Goal: Task Accomplishment & Management: Manage account settings

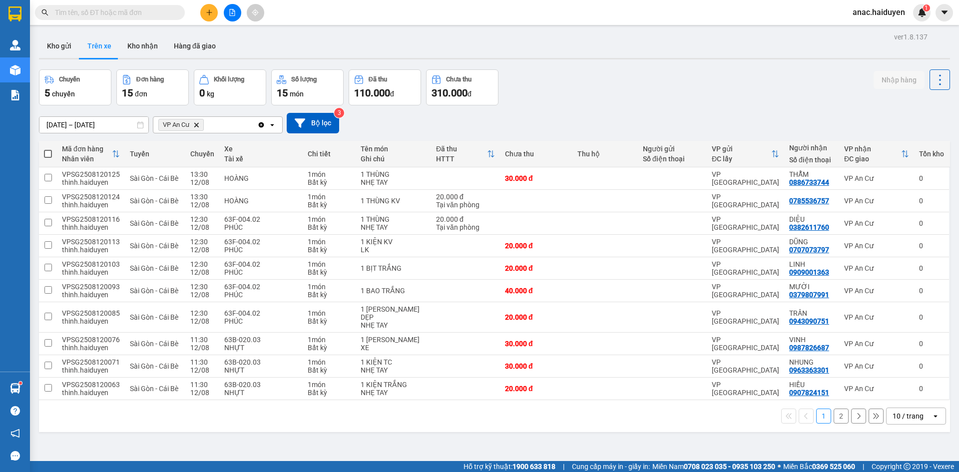
click at [871, 13] on span "anac.haiduyen" at bounding box center [879, 12] width 68 height 12
click at [868, 29] on span "Đăng xuất" at bounding box center [884, 30] width 46 height 11
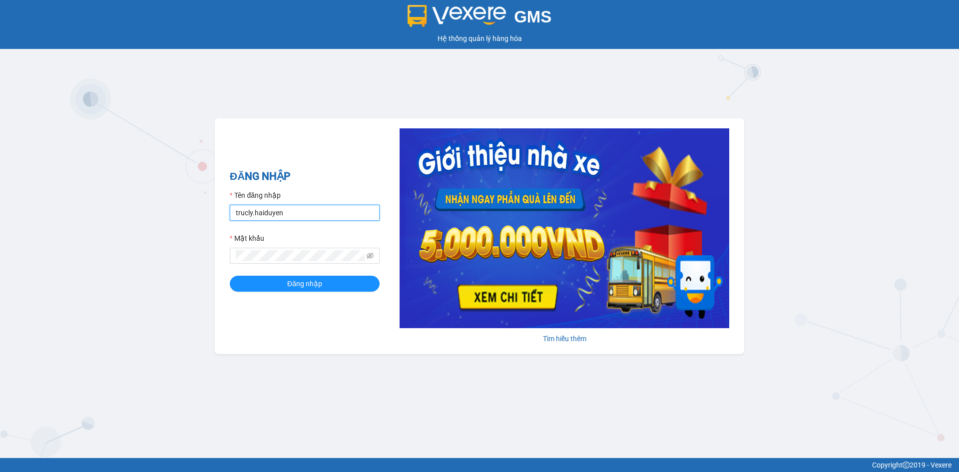
click at [298, 211] on input "trucly.haiduyen" at bounding box center [305, 213] width 150 height 16
type input "nganac.haiduyen"
click at [297, 284] on span "Đăng nhập" at bounding box center [304, 283] width 35 height 11
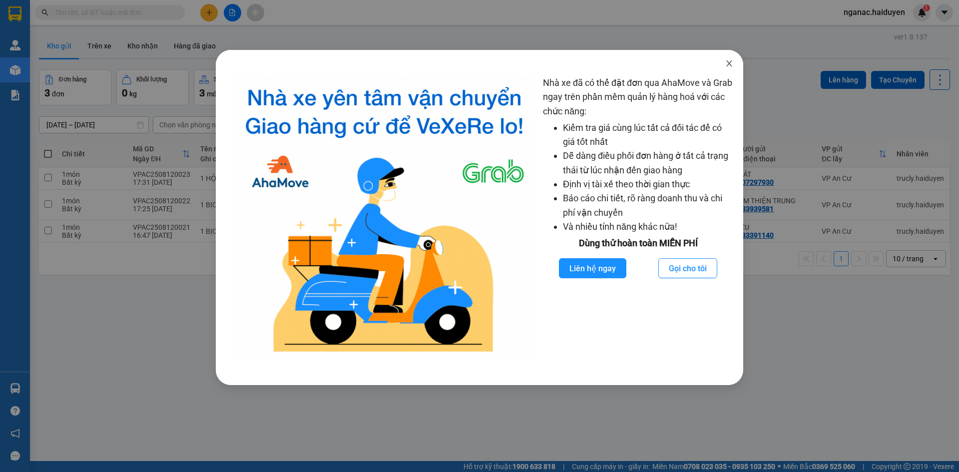
click at [728, 65] on icon "close" at bounding box center [728, 63] width 5 height 6
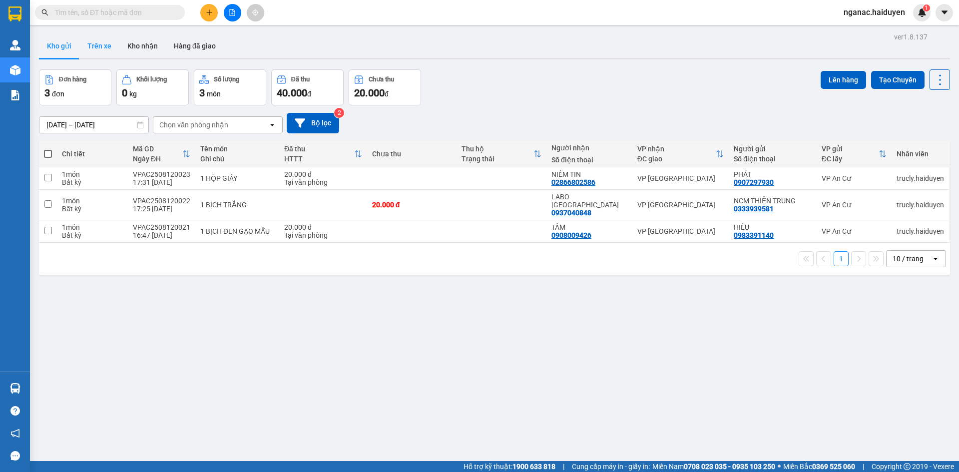
click at [110, 42] on button "Trên xe" at bounding box center [99, 46] width 40 height 24
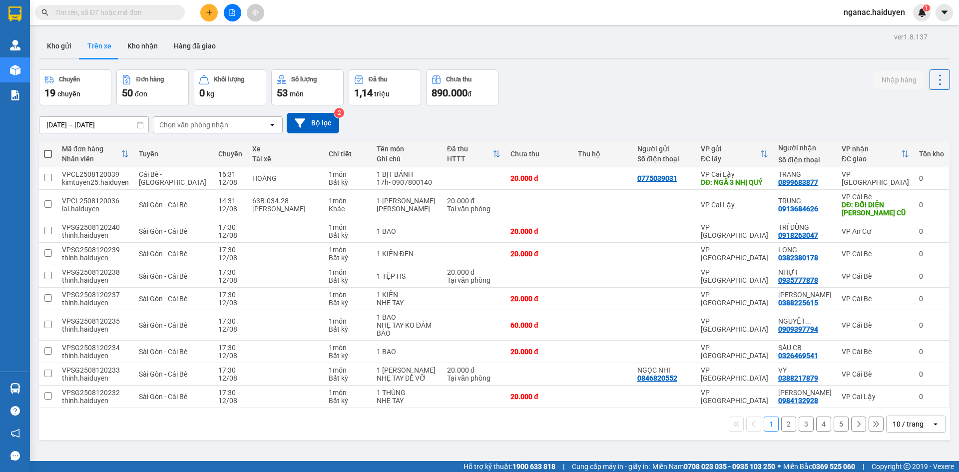
click at [203, 125] on div "Chọn văn phòng nhận" at bounding box center [193, 125] width 69 height 10
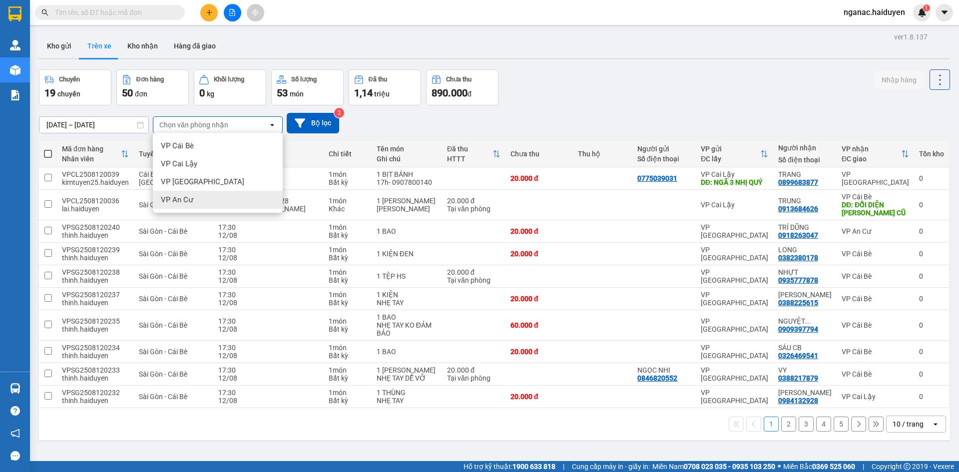
click at [201, 196] on div "VP An Cư" at bounding box center [218, 200] width 130 height 18
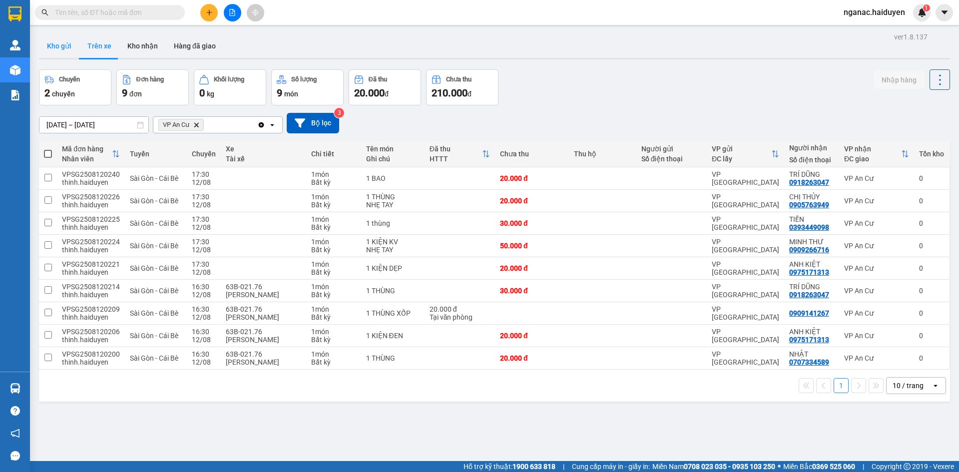
click at [62, 50] on button "Kho gửi" at bounding box center [59, 46] width 40 height 24
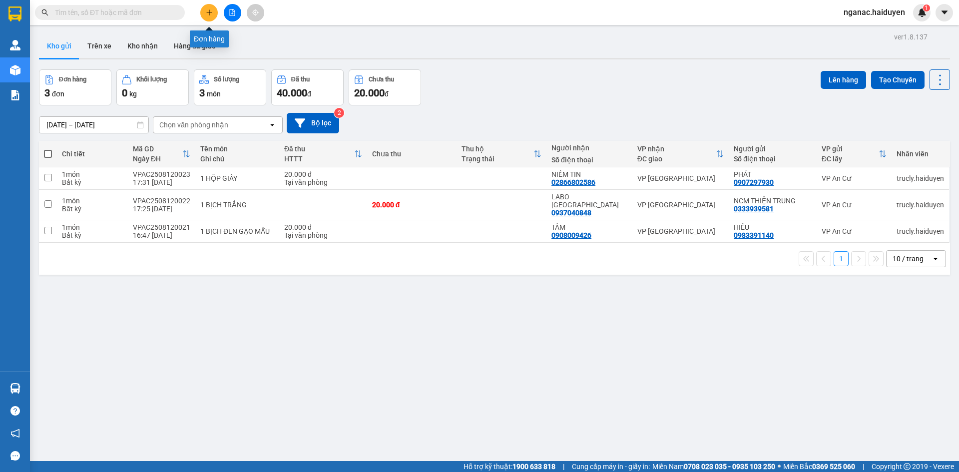
click at [210, 9] on icon "plus" at bounding box center [209, 12] width 7 height 7
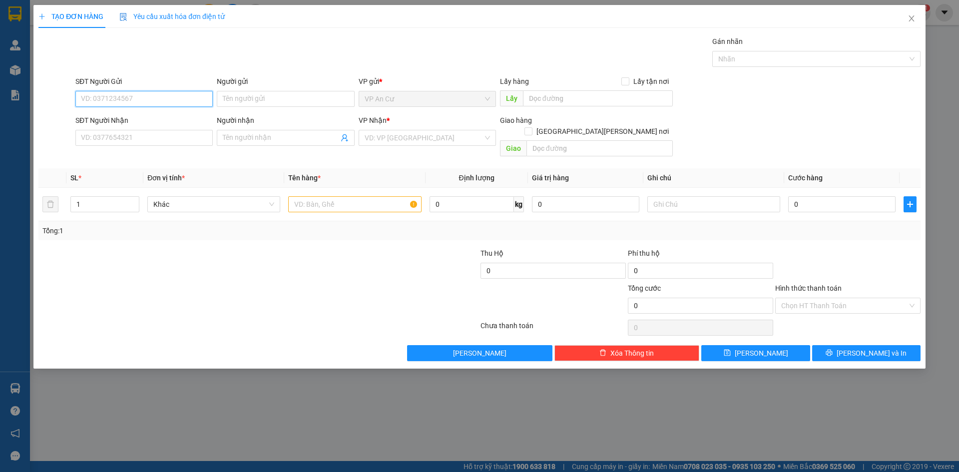
click at [148, 101] on input "SĐT Người Gửi" at bounding box center [143, 99] width 137 height 16
click at [143, 119] on div "0976770917 - [PERSON_NAME]" at bounding box center [143, 118] width 125 height 11
type input "0976770917"
type input "LAI"
type input "0798389994"
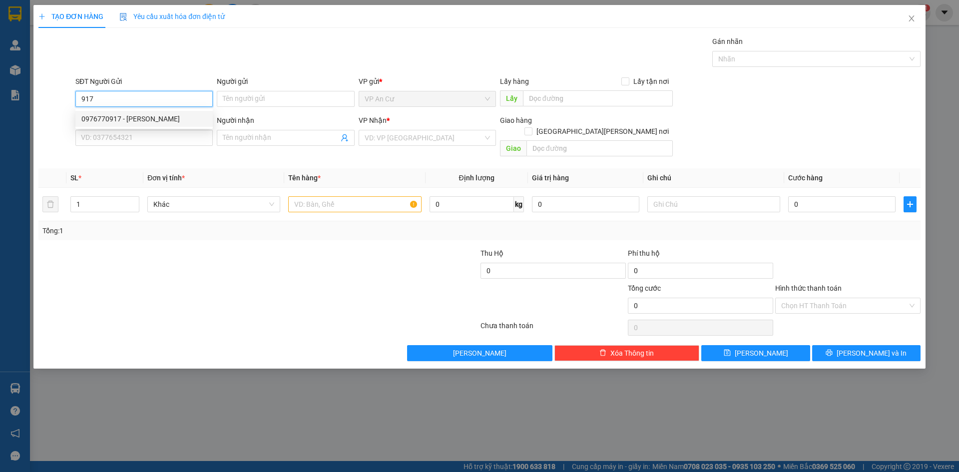
type input "KHẢI HOÀN"
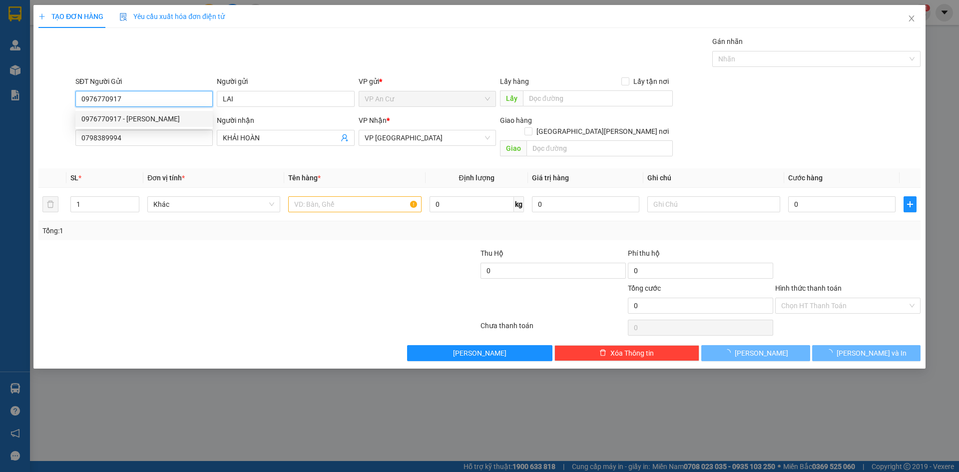
type input "20.000"
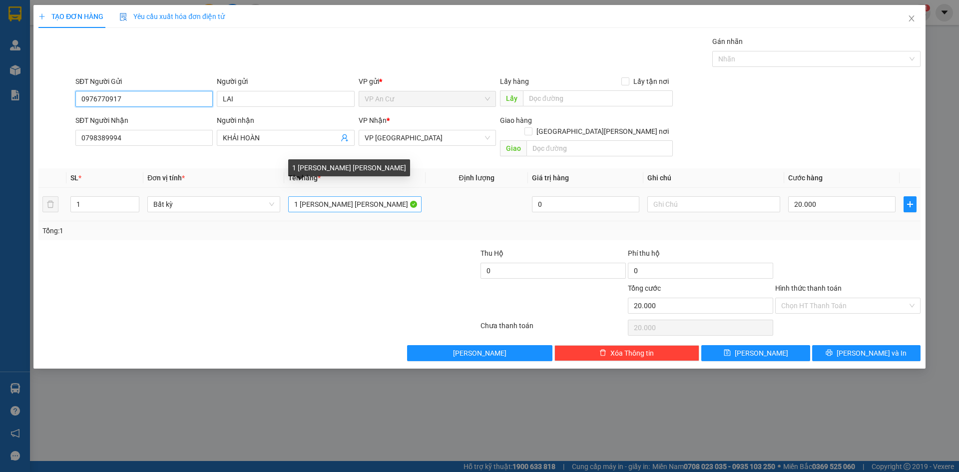
type input "0976770917"
click at [315, 196] on input "1 [PERSON_NAME] [PERSON_NAME]" at bounding box center [354, 204] width 133 height 16
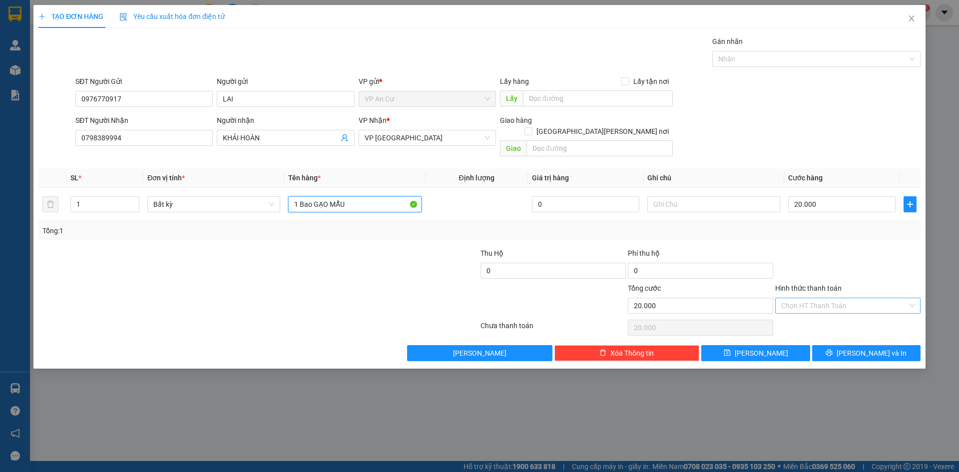
type input "1 Bao GẠO MẪU"
click at [849, 298] on input "Hình thức thanh toán" at bounding box center [844, 305] width 126 height 15
click at [846, 312] on div "Tại văn phòng" at bounding box center [847, 314] width 133 height 11
type input "0"
click at [857, 345] on button "[PERSON_NAME] và In" at bounding box center [866, 353] width 108 height 16
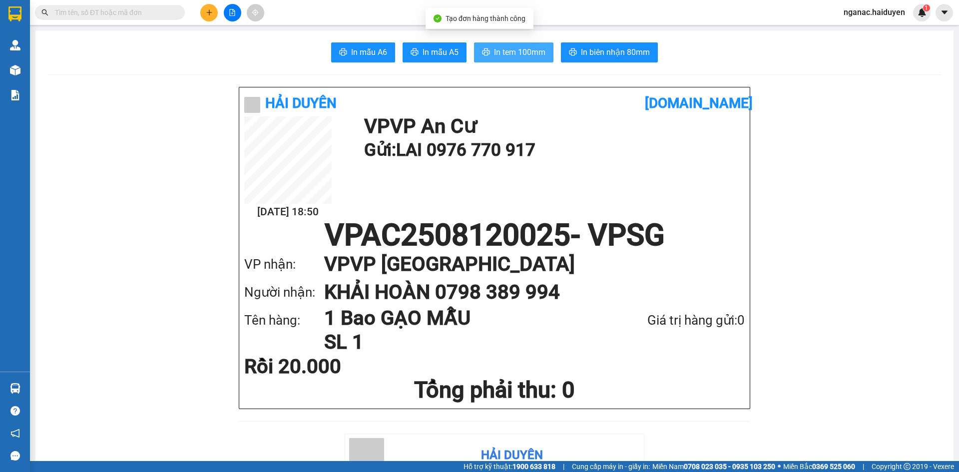
click at [519, 51] on span "In tem 100mm" at bounding box center [519, 52] width 51 height 12
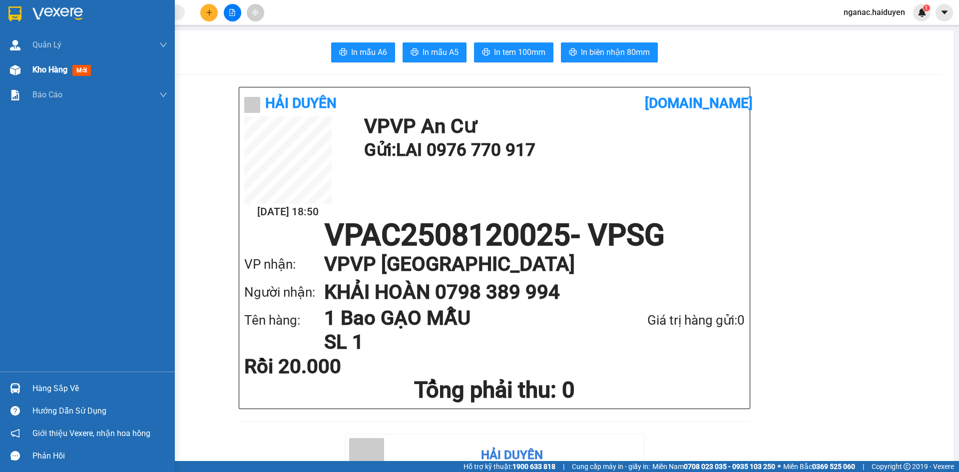
click at [48, 75] on div "Kho hàng mới" at bounding box center [63, 69] width 62 height 12
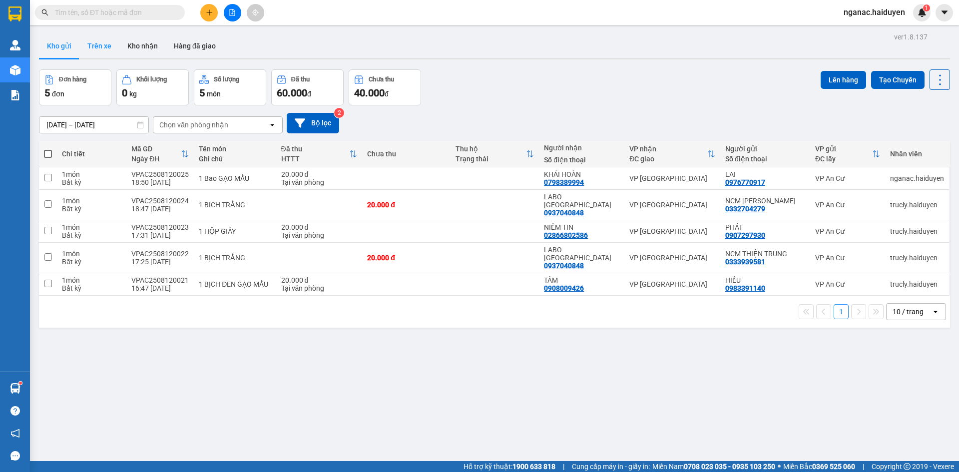
click at [104, 47] on button "Trên xe" at bounding box center [99, 46] width 40 height 24
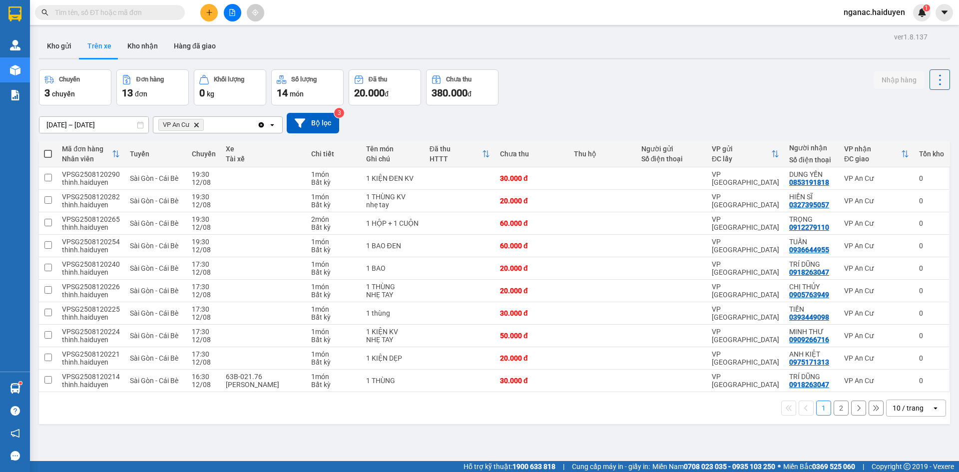
click at [836, 407] on button "2" at bounding box center [841, 408] width 15 height 15
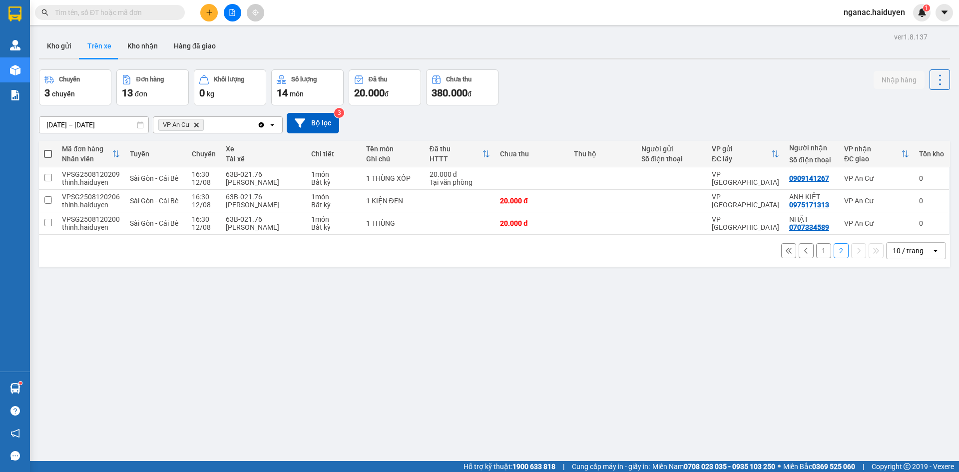
click at [816, 250] on button "1" at bounding box center [823, 250] width 15 height 15
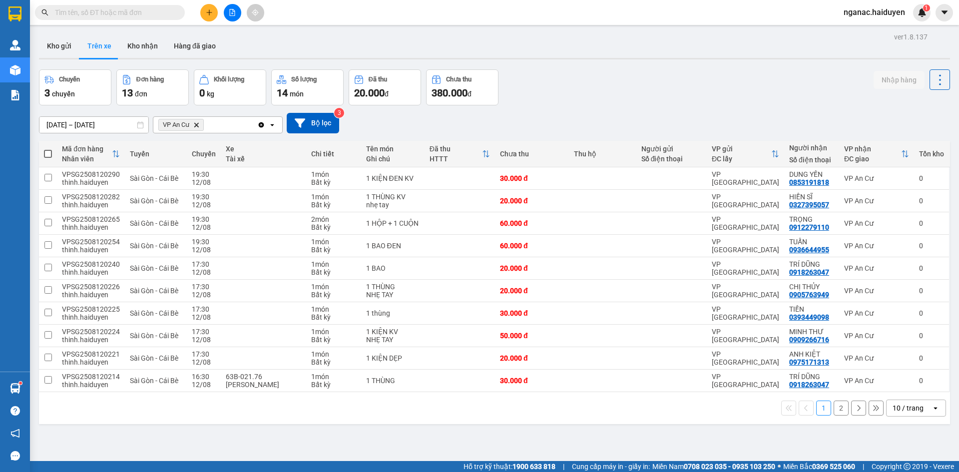
click at [834, 409] on button "2" at bounding box center [841, 408] width 15 height 15
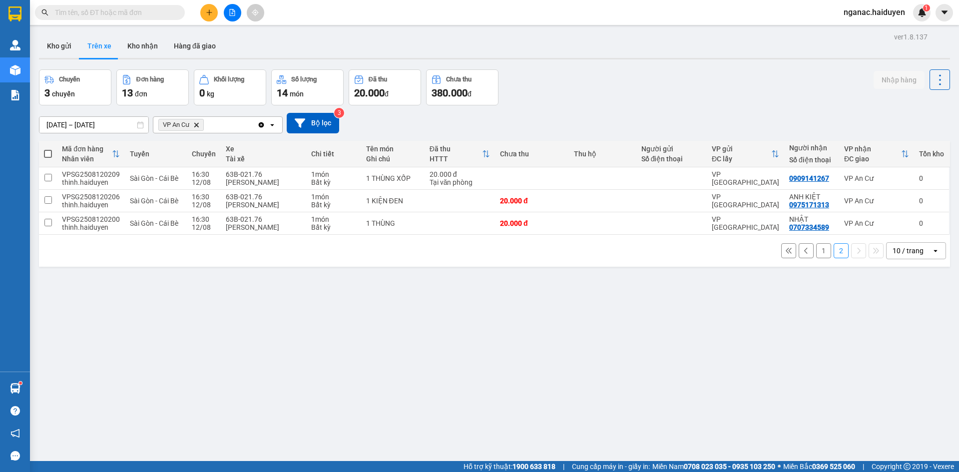
click at [816, 250] on button "1" at bounding box center [823, 250] width 15 height 15
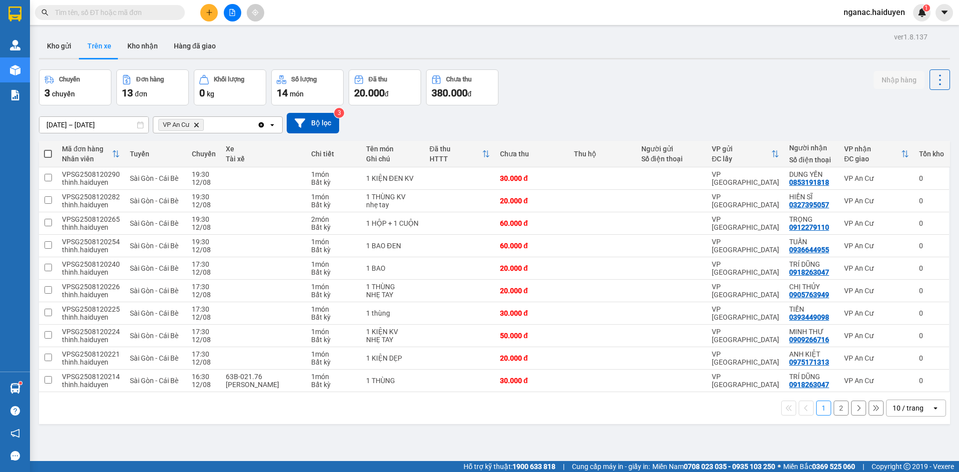
click at [524, 443] on div "ver 1.8.137 Kho gửi Trên xe [PERSON_NAME] Hàng đã giao Chuyến 3 chuyến Đơn hàng…" at bounding box center [494, 266] width 919 height 472
click at [137, 44] on button "Kho nhận" at bounding box center [142, 46] width 46 height 24
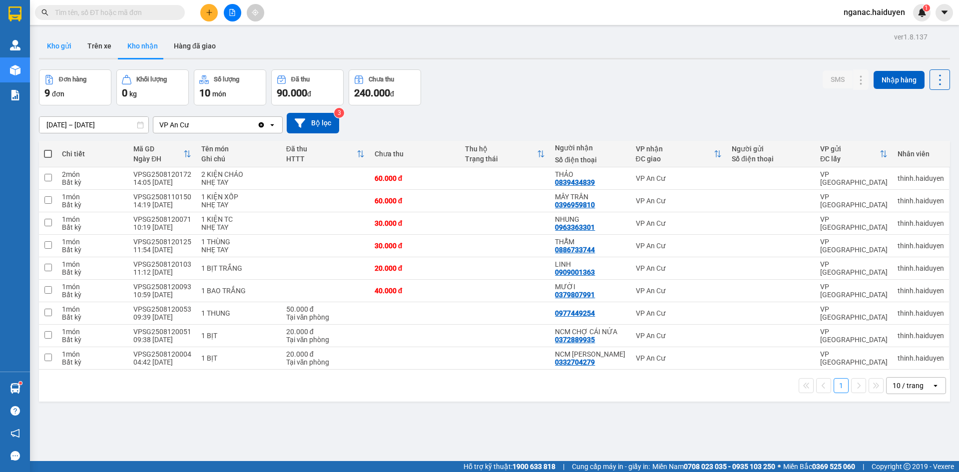
click at [60, 45] on button "Kho gửi" at bounding box center [59, 46] width 40 height 24
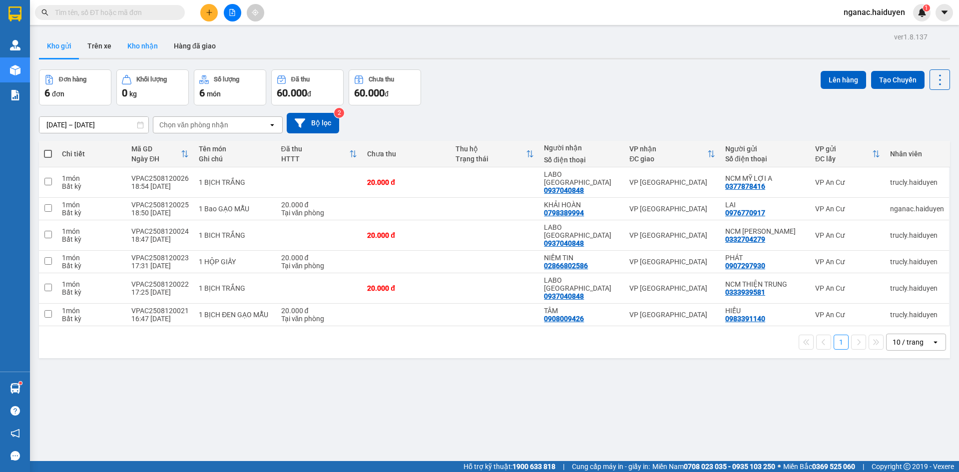
click at [138, 46] on button "Kho nhận" at bounding box center [142, 46] width 46 height 24
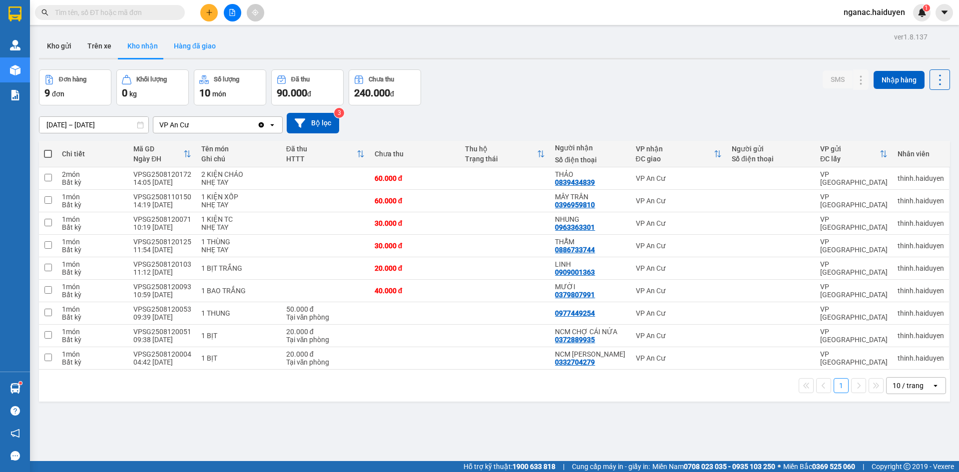
click at [175, 45] on button "Hàng đã giao" at bounding box center [195, 46] width 58 height 24
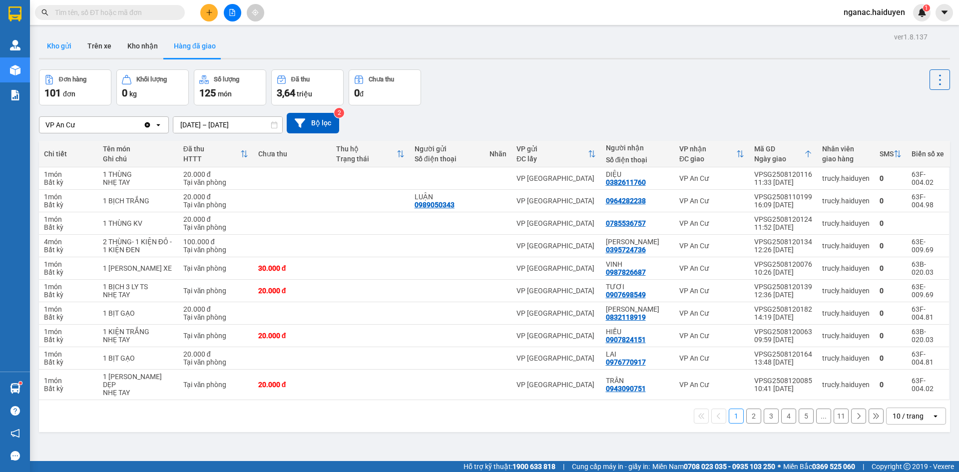
click at [58, 41] on button "Kho gửi" at bounding box center [59, 46] width 40 height 24
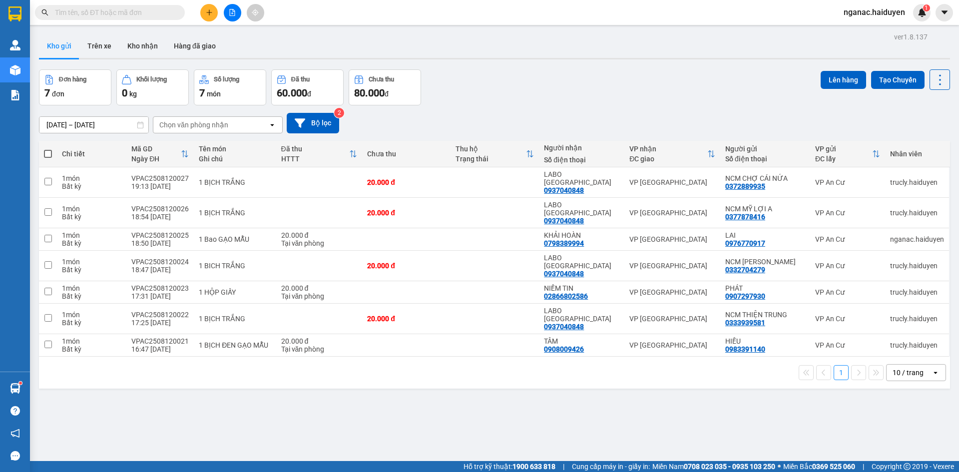
drag, startPoint x: 294, startPoint y: 446, endPoint x: 295, endPoint y: 417, distance: 29.0
click at [294, 446] on div "ver 1.8.137 Kho gửi Trên xe [PERSON_NAME] Hàng đã [PERSON_NAME] hàng 7 đơn [PER…" at bounding box center [494, 266] width 919 height 472
click at [94, 37] on button "Trên xe" at bounding box center [99, 46] width 40 height 24
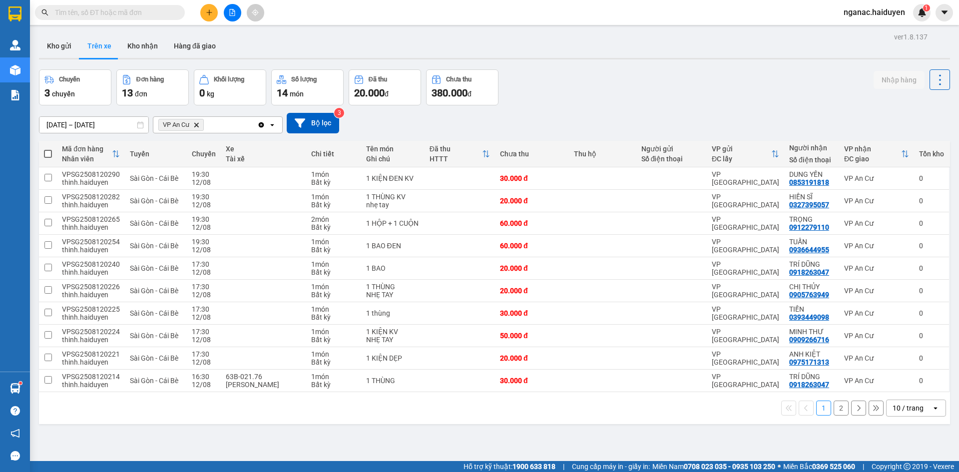
click at [835, 410] on button "2" at bounding box center [841, 408] width 15 height 15
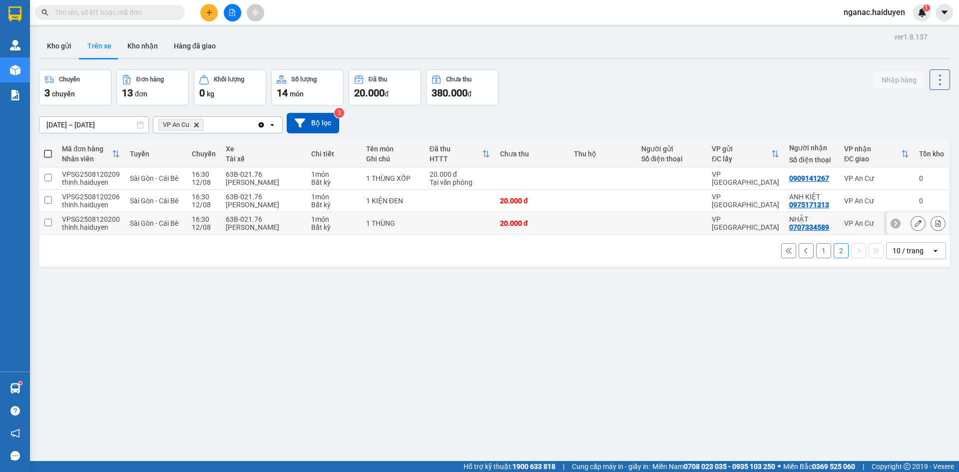
click at [50, 223] on input "checkbox" at bounding box center [47, 222] width 7 height 7
checkbox input "true"
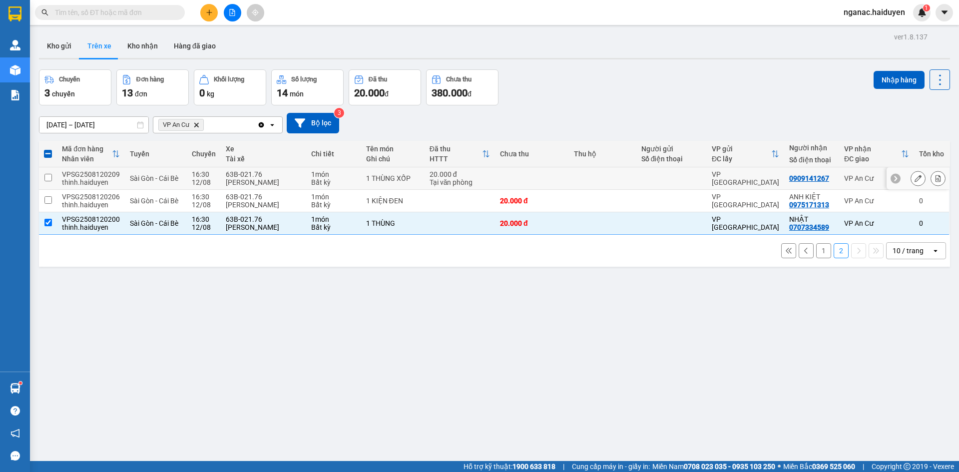
click at [64, 174] on div "VPSG2508120209" at bounding box center [91, 174] width 58 height 8
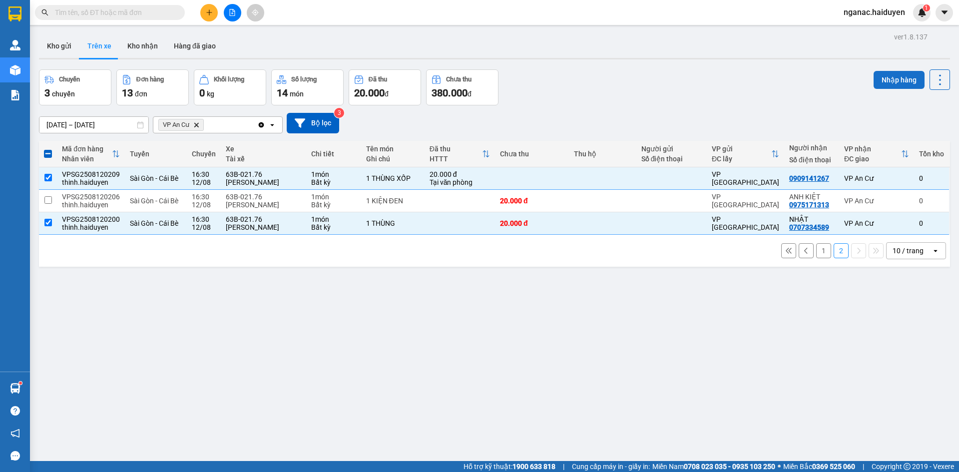
click at [882, 80] on button "Nhập hàng" at bounding box center [899, 80] width 51 height 18
checkbox input "false"
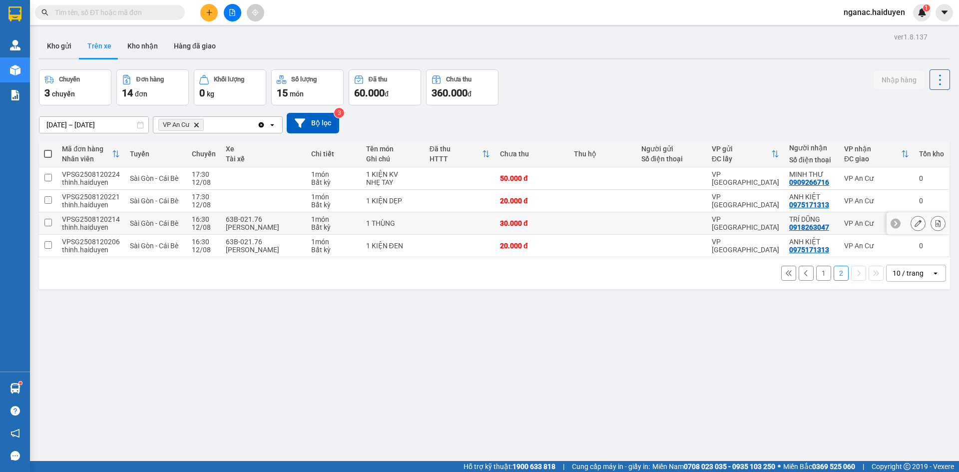
click at [51, 218] on td at bounding box center [48, 223] width 18 height 22
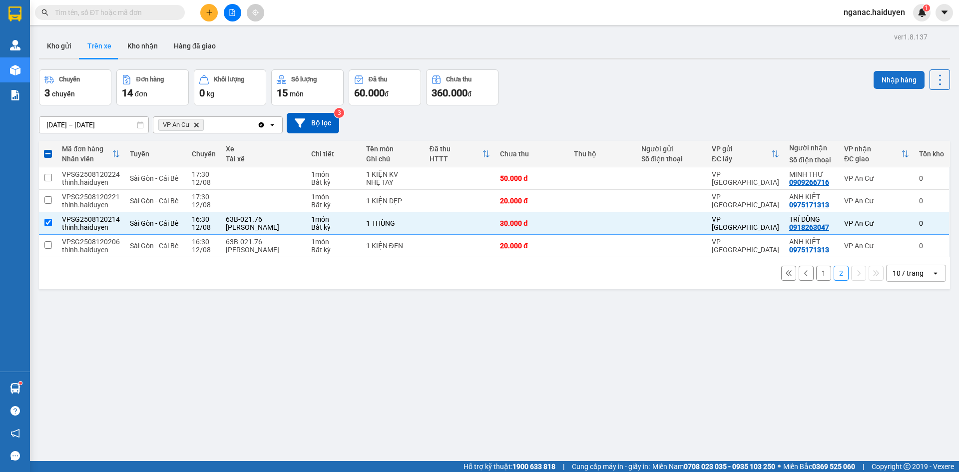
click at [888, 79] on button "Nhập hàng" at bounding box center [899, 80] width 51 height 18
checkbox input "false"
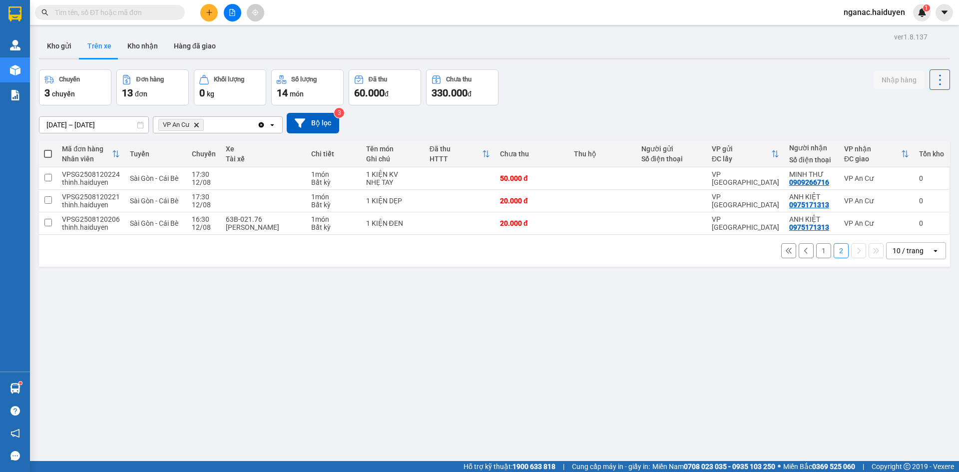
click at [816, 252] on button "1" at bounding box center [823, 250] width 15 height 15
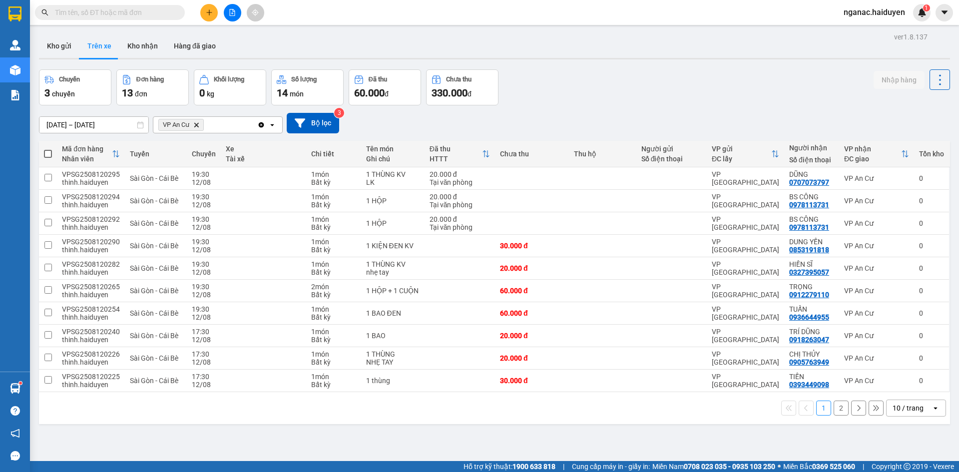
click at [550, 444] on div "ver 1.8.137 Kho gửi Trên xe [PERSON_NAME] Hàng đã giao Chuyến 3 chuyến Đơn hàng…" at bounding box center [494, 266] width 919 height 472
click at [91, 7] on input "text" at bounding box center [114, 12] width 118 height 11
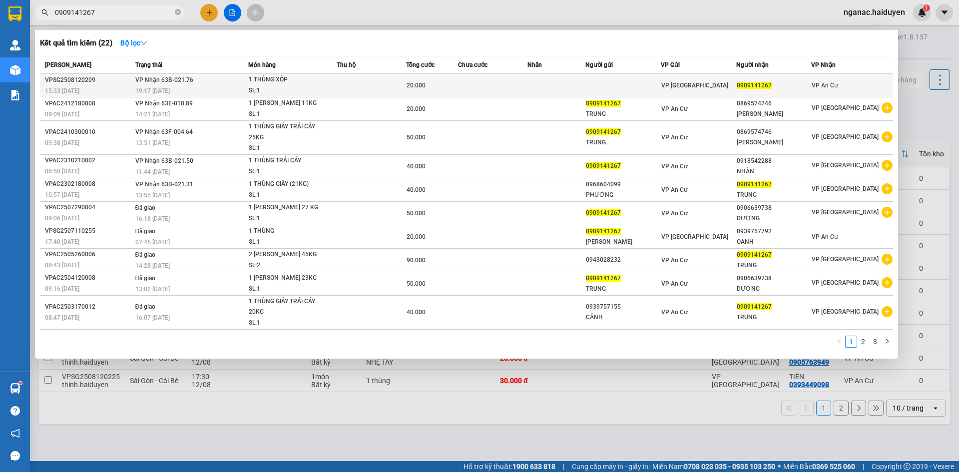
type input "0909141267"
click at [505, 81] on td at bounding box center [492, 85] width 69 height 23
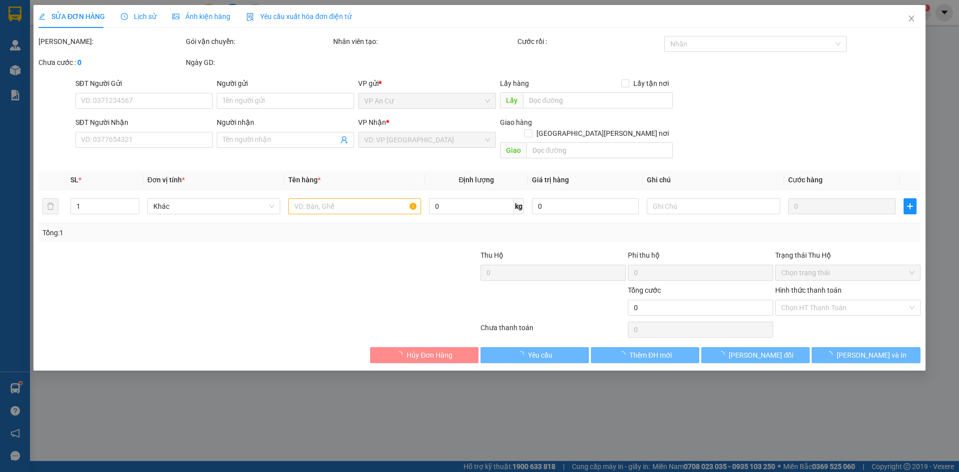
type input "0909141267"
type input "20.000"
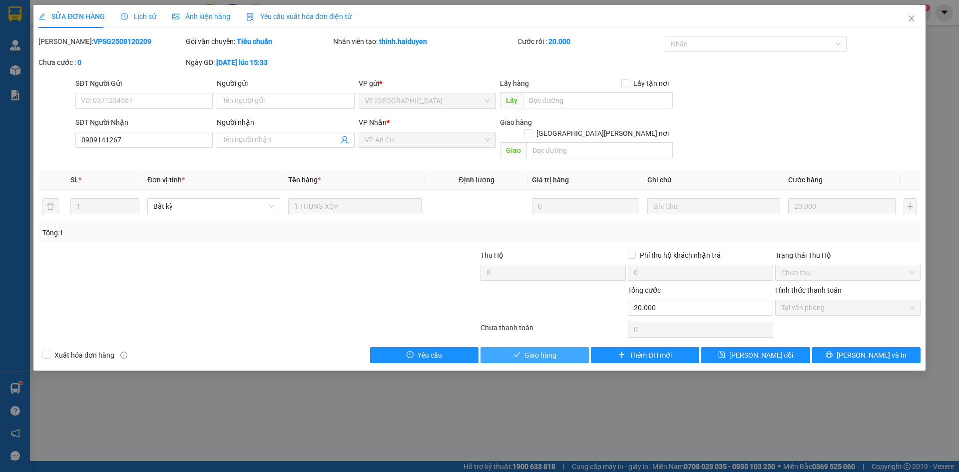
click at [541, 350] on span "Giao hàng" at bounding box center [540, 355] width 32 height 11
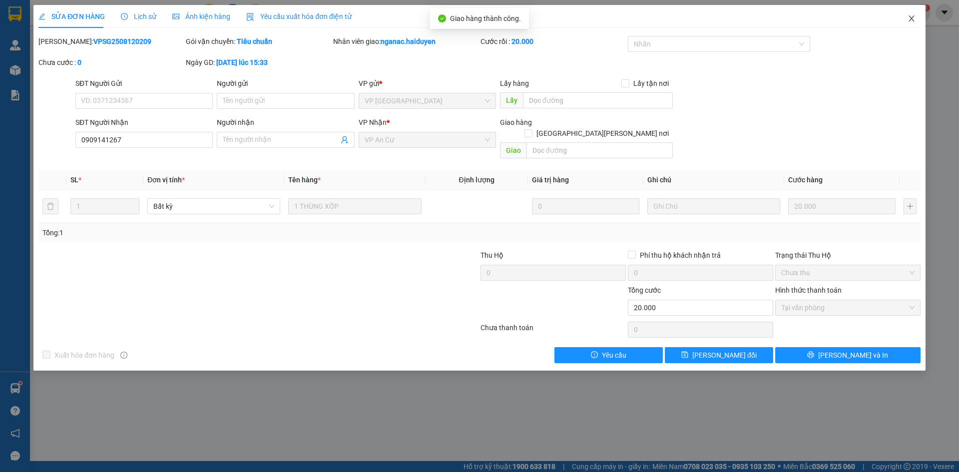
click at [908, 17] on icon "close" at bounding box center [911, 18] width 8 height 8
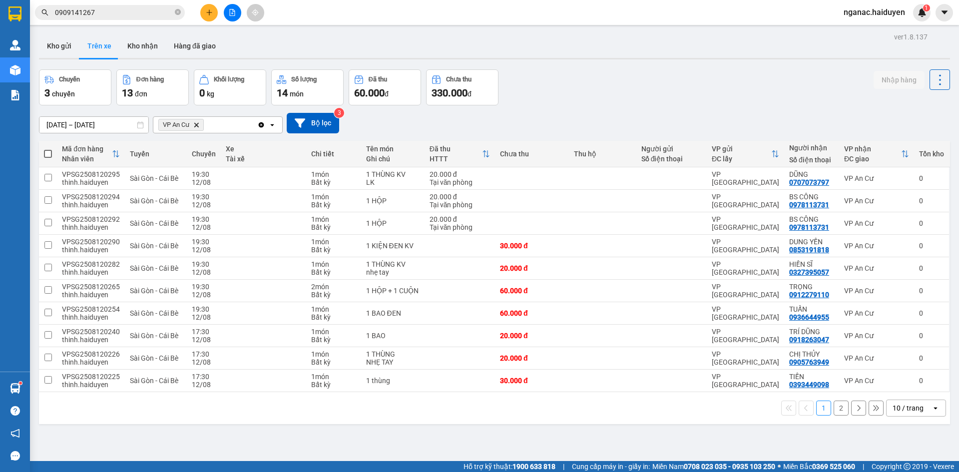
click at [836, 406] on button "2" at bounding box center [841, 408] width 15 height 15
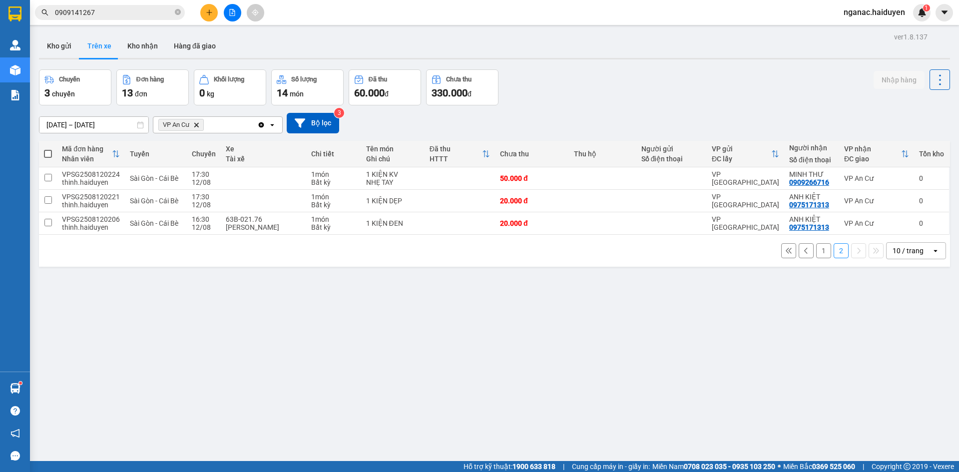
click at [304, 348] on div "ver 1.8.137 Kho gửi Trên xe [PERSON_NAME] Hàng đã giao Chuyến 3 chuyến Đơn hàng…" at bounding box center [494, 266] width 919 height 472
click at [816, 248] on button "1" at bounding box center [823, 250] width 15 height 15
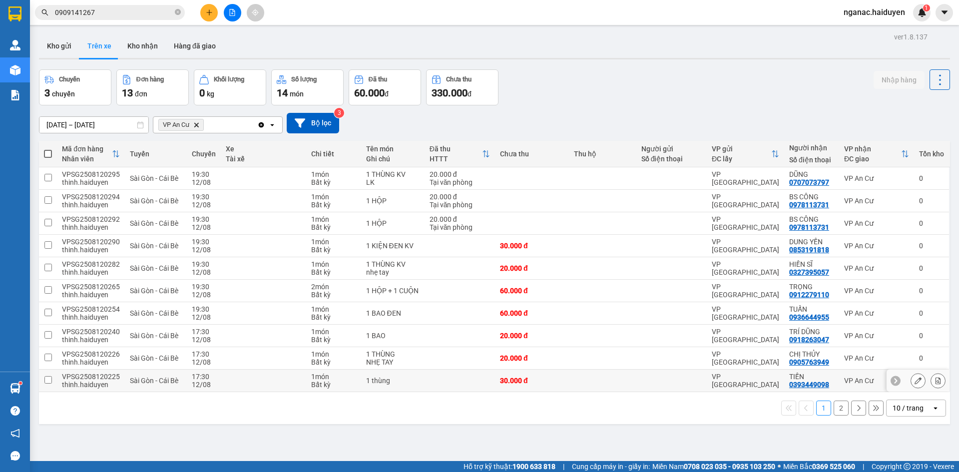
click at [63, 381] on div "thinh.haiduyen" at bounding box center [91, 385] width 58 height 8
checkbox input "true"
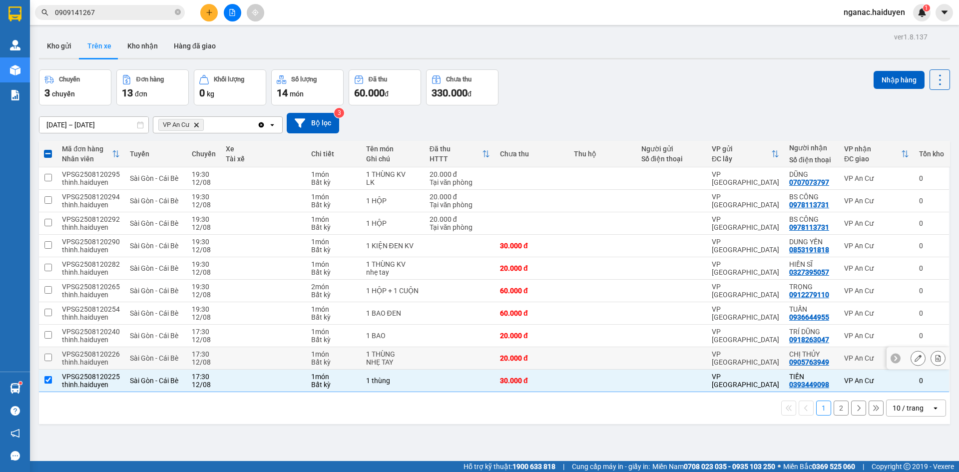
click at [70, 352] on div "VPSG2508120226" at bounding box center [91, 354] width 58 height 8
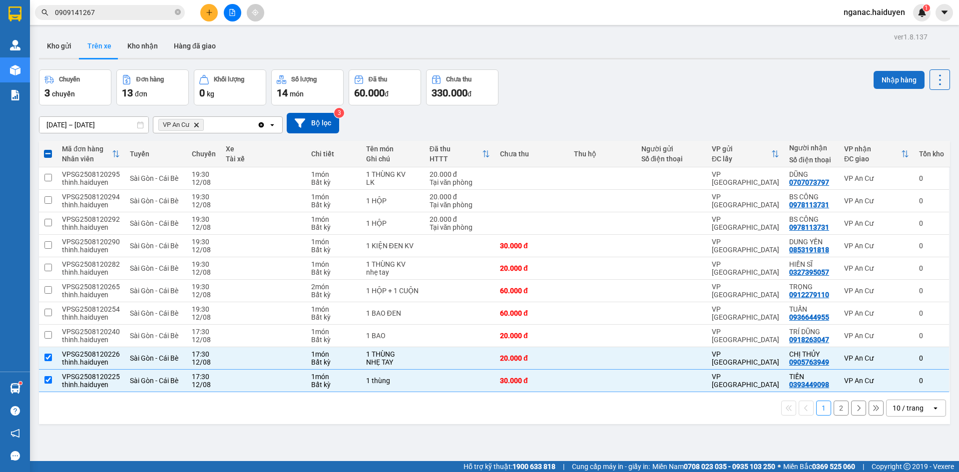
click at [891, 74] on button "Nhập hàng" at bounding box center [899, 80] width 51 height 18
checkbox input "false"
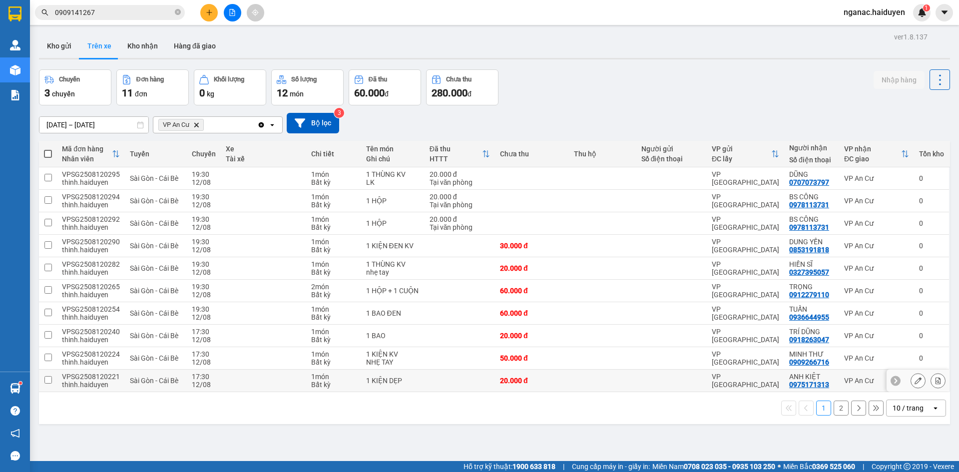
click at [55, 380] on td at bounding box center [48, 381] width 18 height 22
checkbox input "true"
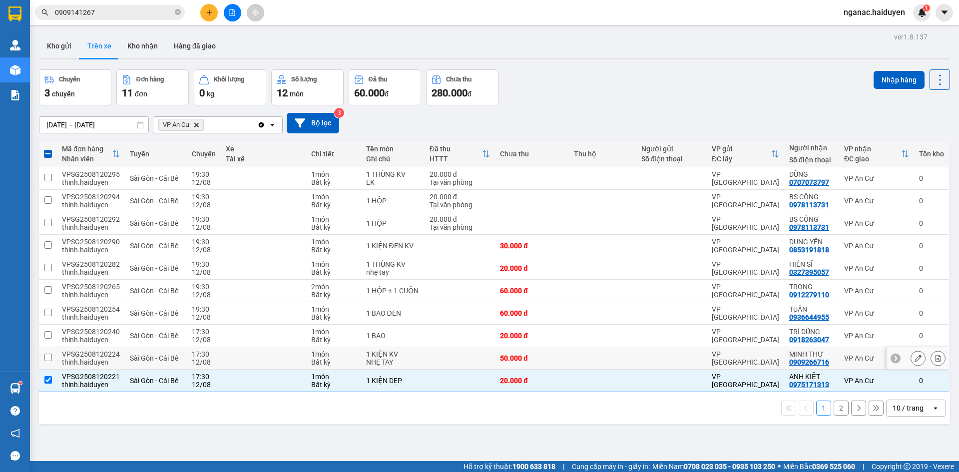
click at [59, 353] on td "VPSG2508120224 [PERSON_NAME].haiduyen" at bounding box center [91, 358] width 68 height 22
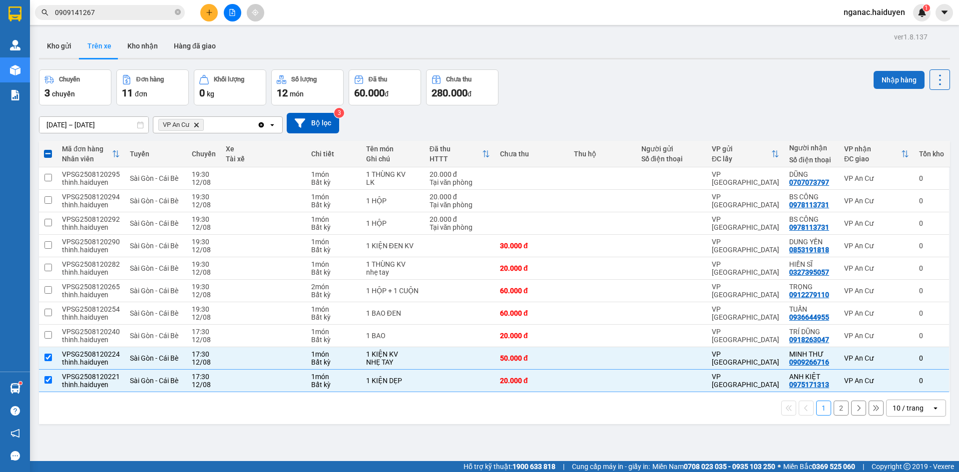
click at [882, 77] on button "Nhập hàng" at bounding box center [899, 80] width 51 height 18
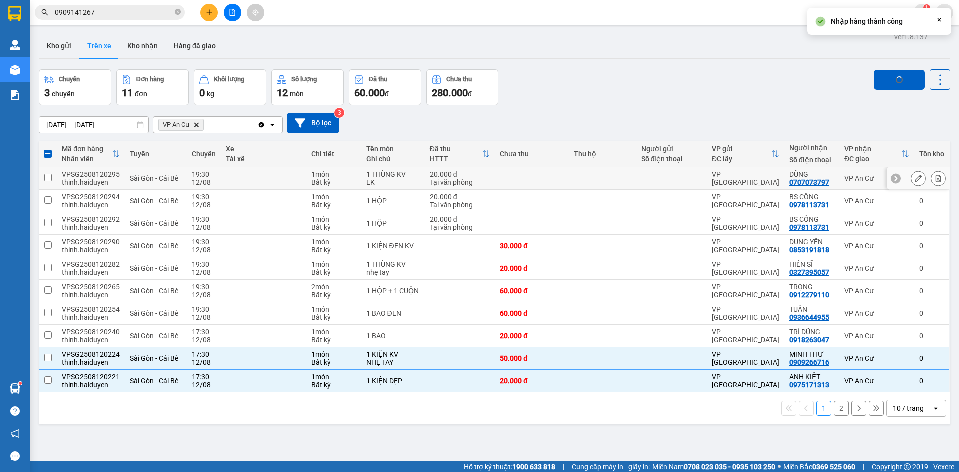
checkbox input "false"
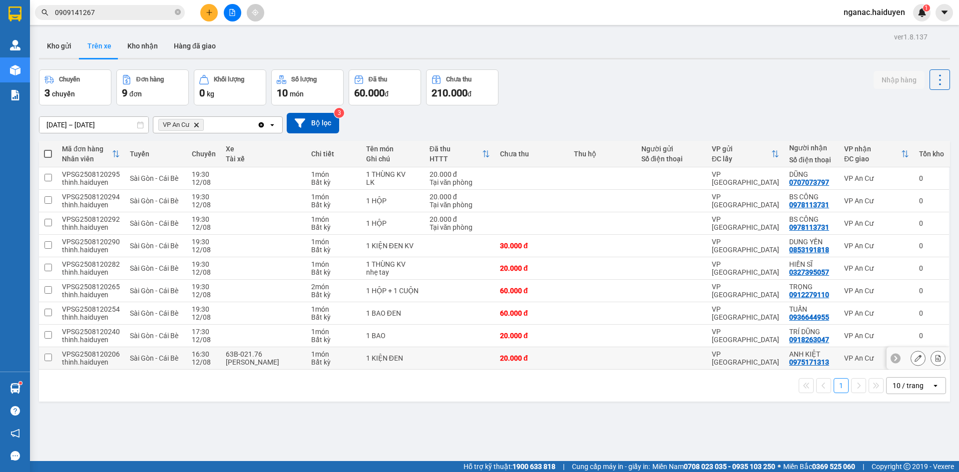
click at [45, 359] on input "checkbox" at bounding box center [47, 357] width 7 height 7
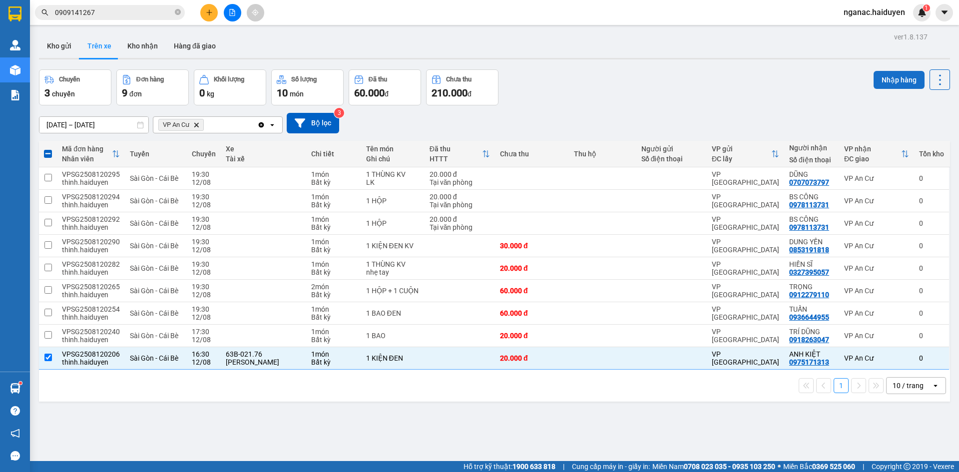
click at [880, 77] on button "Nhập hàng" at bounding box center [899, 80] width 51 height 18
checkbox input "false"
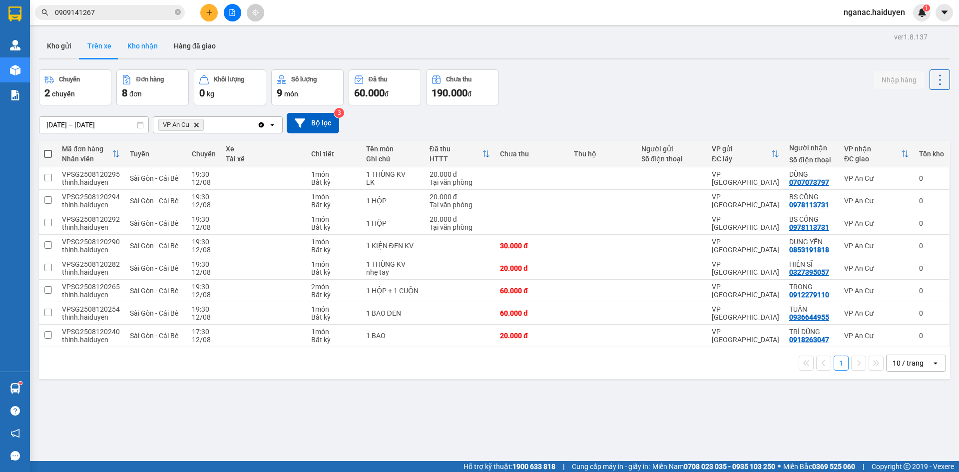
click at [141, 50] on button "Kho nhận" at bounding box center [142, 46] width 46 height 24
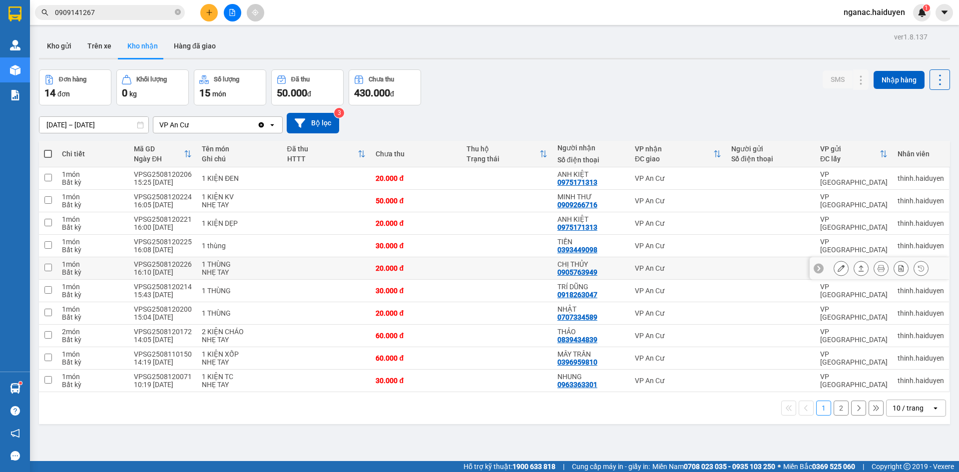
click at [560, 269] on div "0905763949" at bounding box center [577, 272] width 40 height 8
copy div "0905763949"
click at [177, 8] on span at bounding box center [178, 12] width 6 height 9
click at [151, 13] on input "text" at bounding box center [114, 12] width 118 height 11
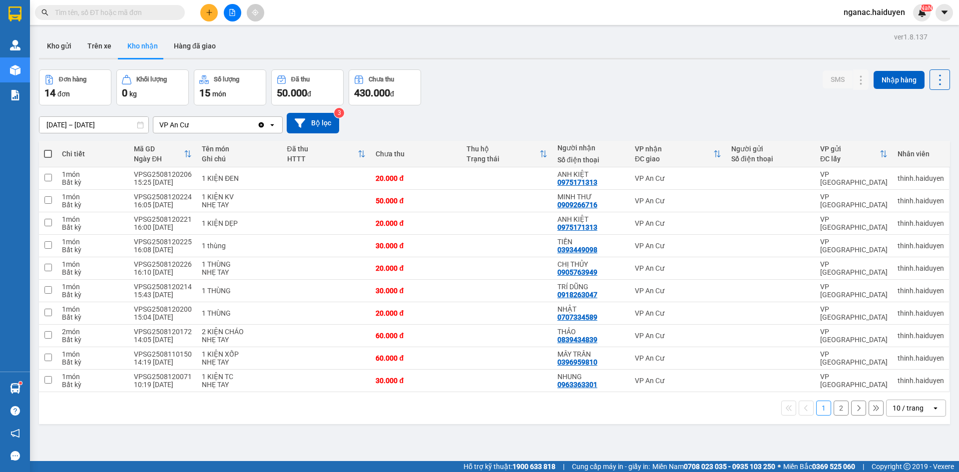
paste input "0905763949"
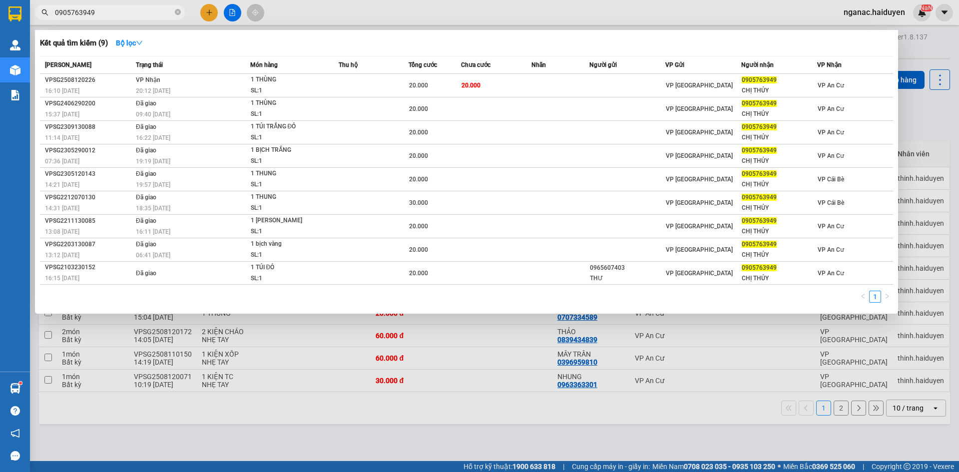
type input "0905763949"
click at [515, 447] on div at bounding box center [479, 236] width 959 height 472
click at [176, 12] on icon "close-circle" at bounding box center [178, 12] width 6 height 6
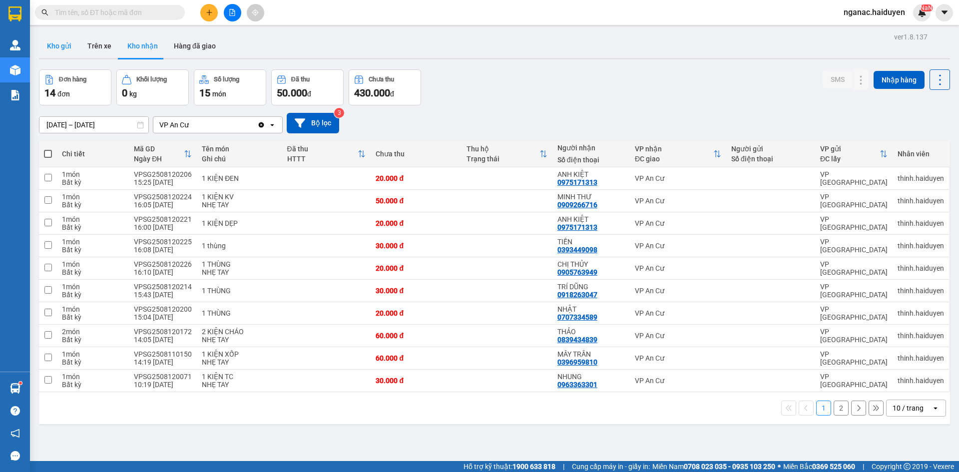
click at [60, 43] on button "Kho gửi" at bounding box center [59, 46] width 40 height 24
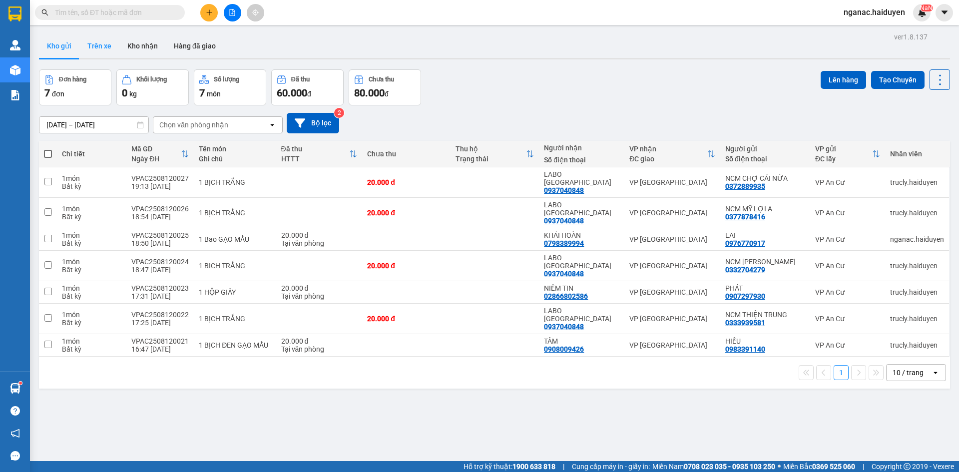
click at [95, 41] on button "Trên xe" at bounding box center [99, 46] width 40 height 24
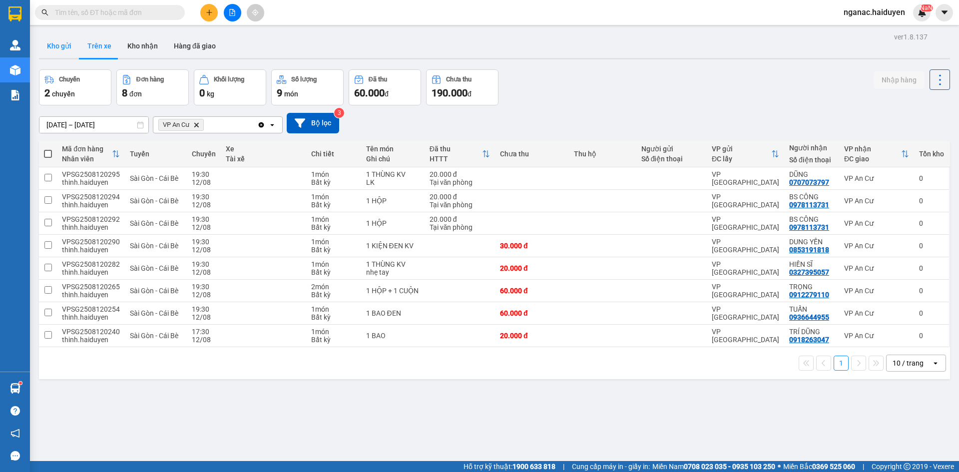
click at [65, 45] on button "Kho gửi" at bounding box center [59, 46] width 40 height 24
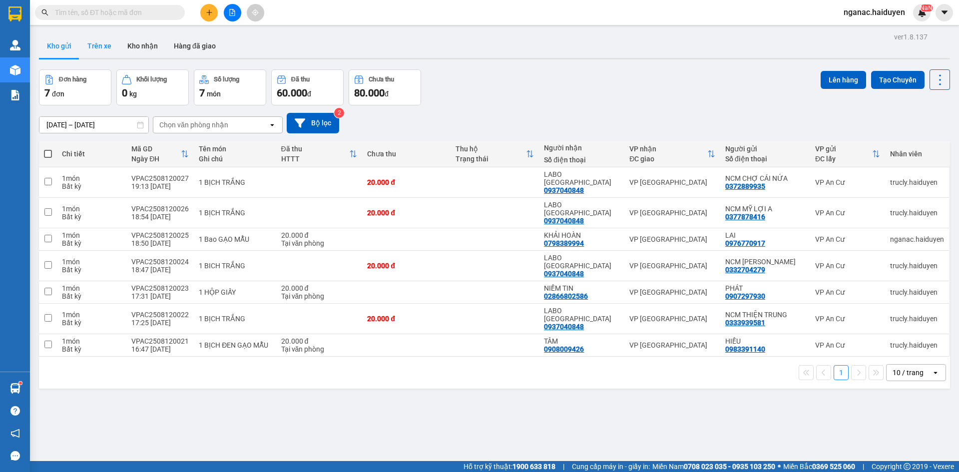
click at [95, 48] on button "Trên xe" at bounding box center [99, 46] width 40 height 24
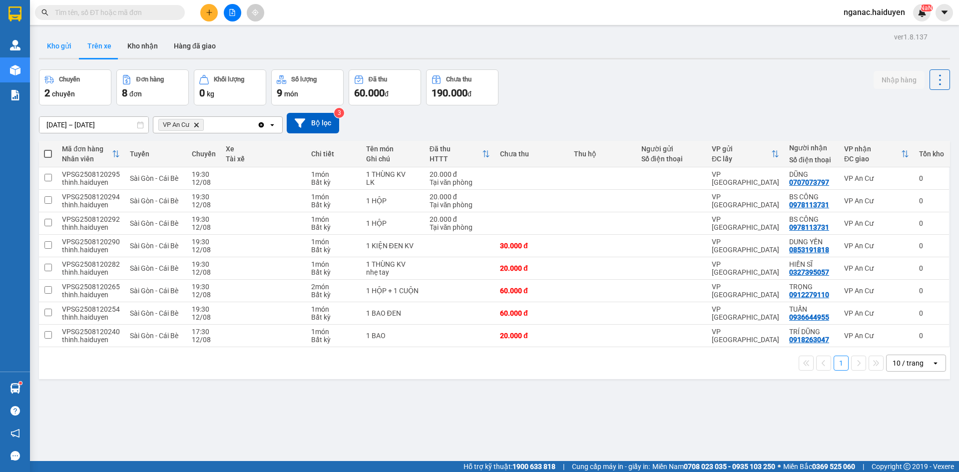
click at [60, 34] on button "Kho gửi" at bounding box center [59, 46] width 40 height 24
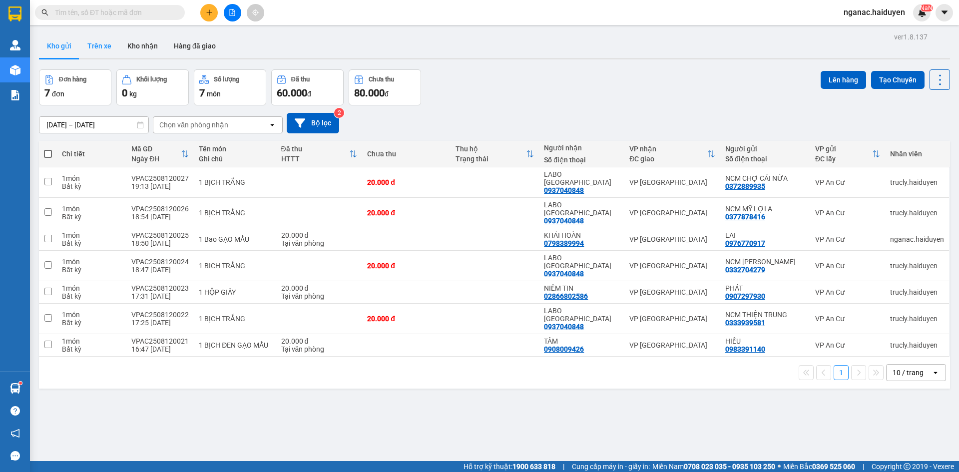
click at [99, 43] on button "Trên xe" at bounding box center [99, 46] width 40 height 24
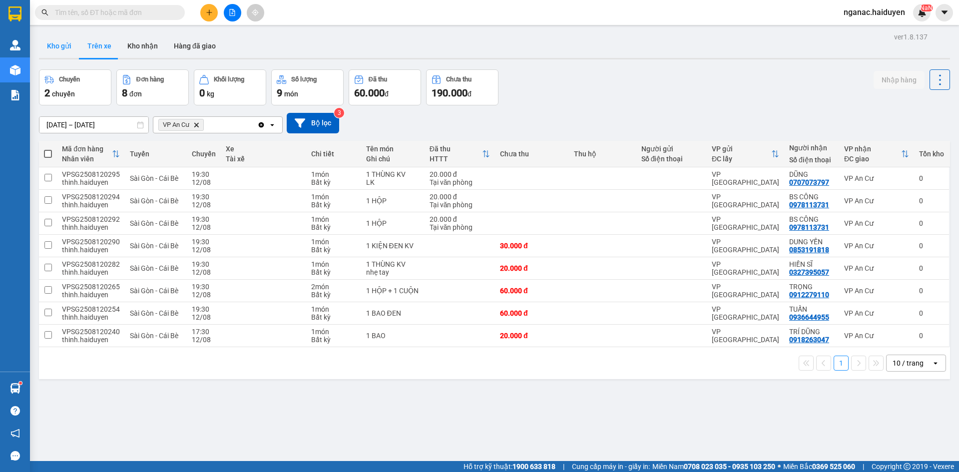
click at [65, 40] on button "Kho gửi" at bounding box center [59, 46] width 40 height 24
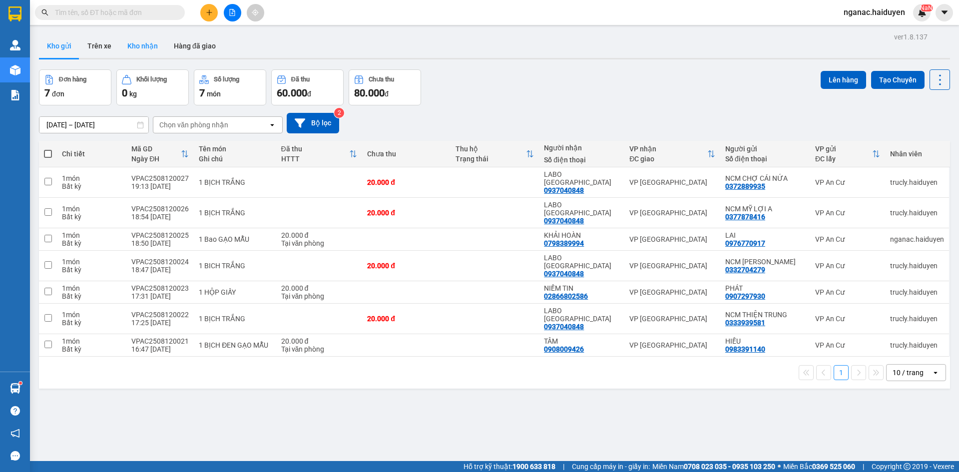
click at [133, 46] on button "Kho nhận" at bounding box center [142, 46] width 46 height 24
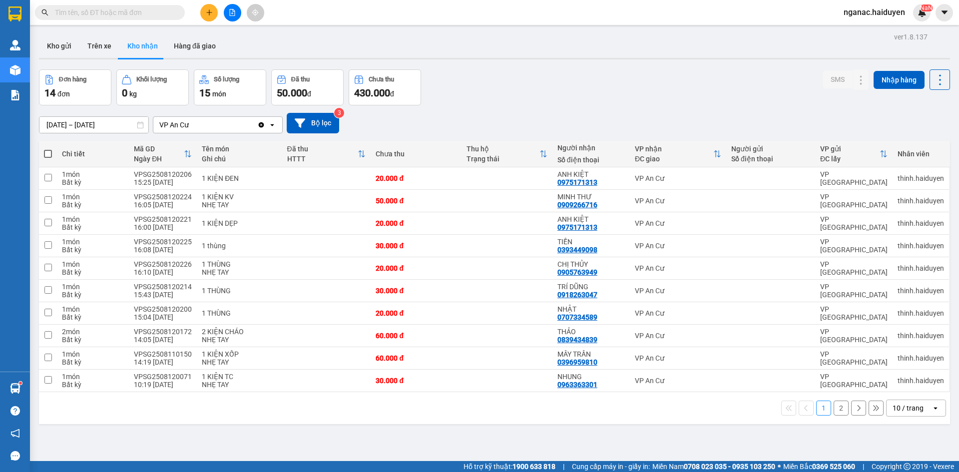
click at [379, 445] on div "ver 1.8.137 Kho gửi Trên xe [PERSON_NAME] Hàng đã [PERSON_NAME] hàng 14 đơn [PE…" at bounding box center [494, 266] width 919 height 472
click at [89, 51] on button "Trên xe" at bounding box center [99, 46] width 40 height 24
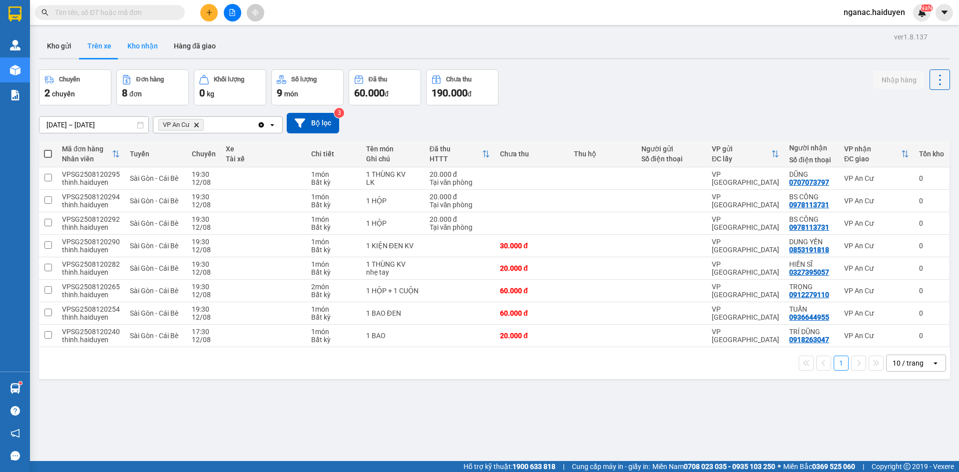
click at [149, 42] on button "Kho nhận" at bounding box center [142, 46] width 46 height 24
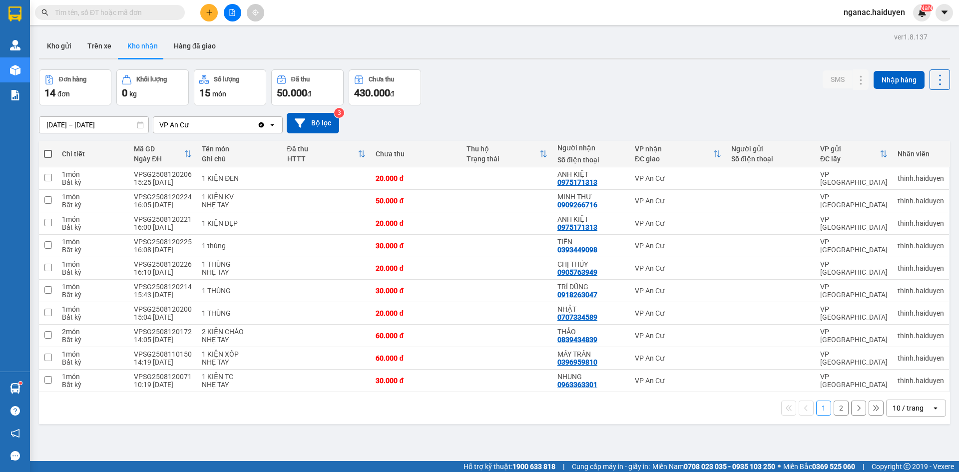
click at [835, 405] on button "2" at bounding box center [841, 408] width 15 height 15
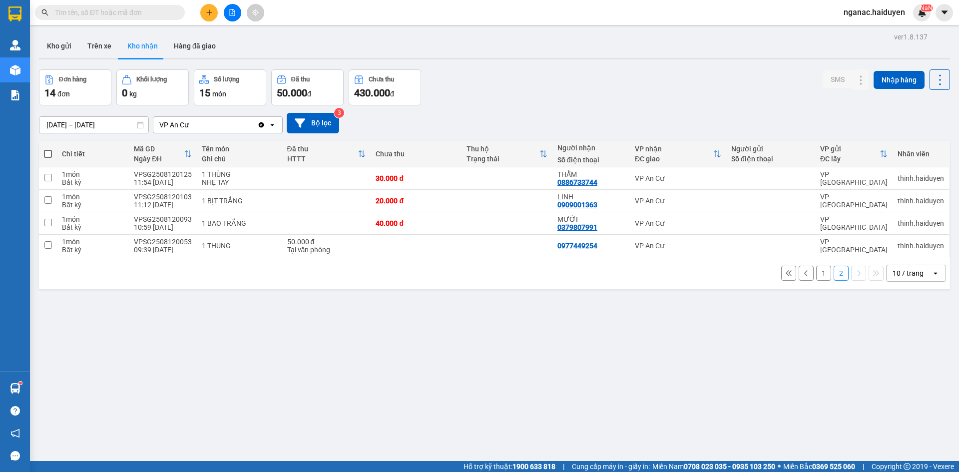
click at [817, 273] on button "1" at bounding box center [823, 273] width 15 height 15
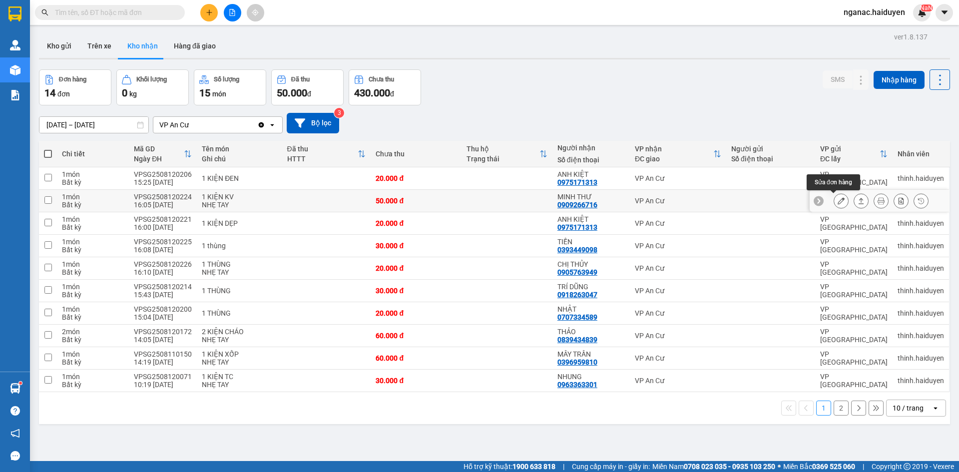
click at [838, 198] on icon at bounding box center [841, 200] width 7 height 7
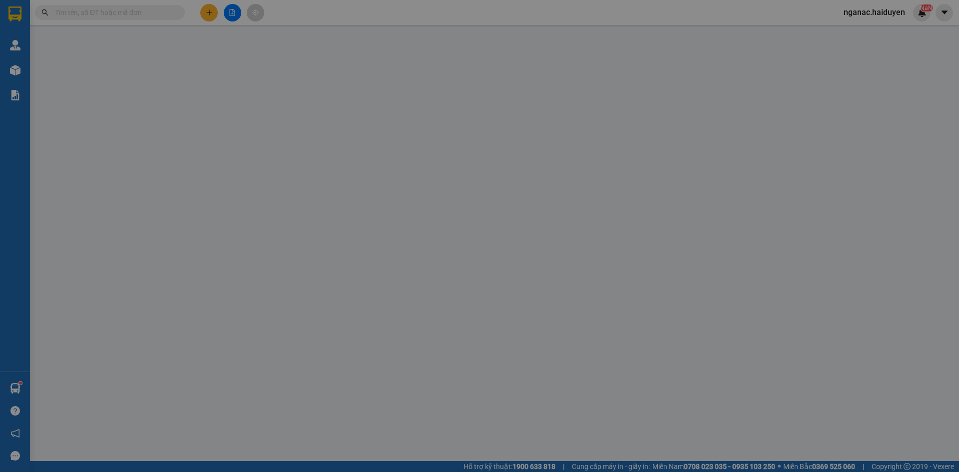
type input "0909266716"
type input "MINH THƯ"
type input "50.000"
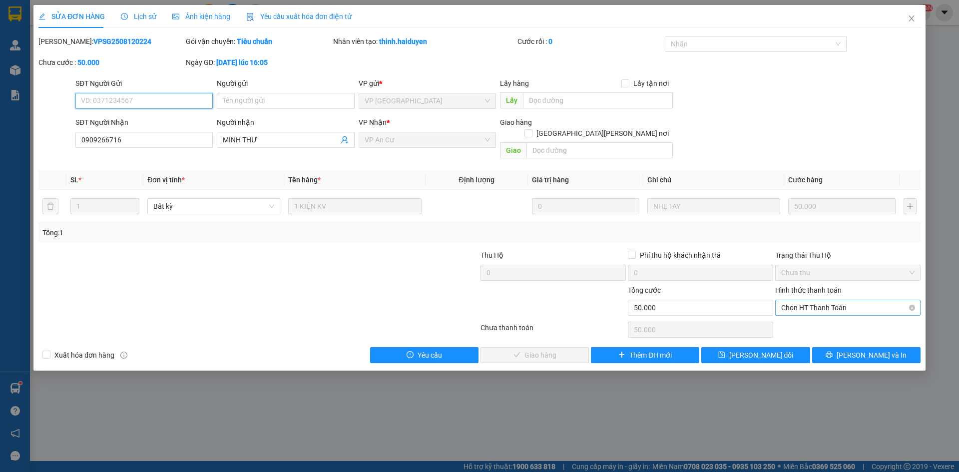
click at [824, 300] on span "Chọn HT Thanh Toán" at bounding box center [847, 307] width 133 height 15
click at [818, 319] on div "Tại văn phòng" at bounding box center [847, 316] width 133 height 11
type input "0"
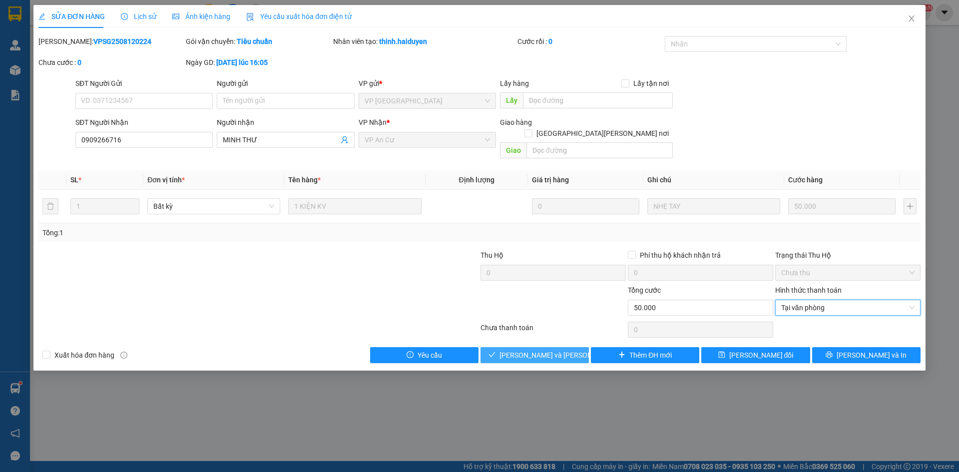
click at [537, 350] on span "[PERSON_NAME] và [PERSON_NAME] hàng" at bounding box center [566, 355] width 135 height 11
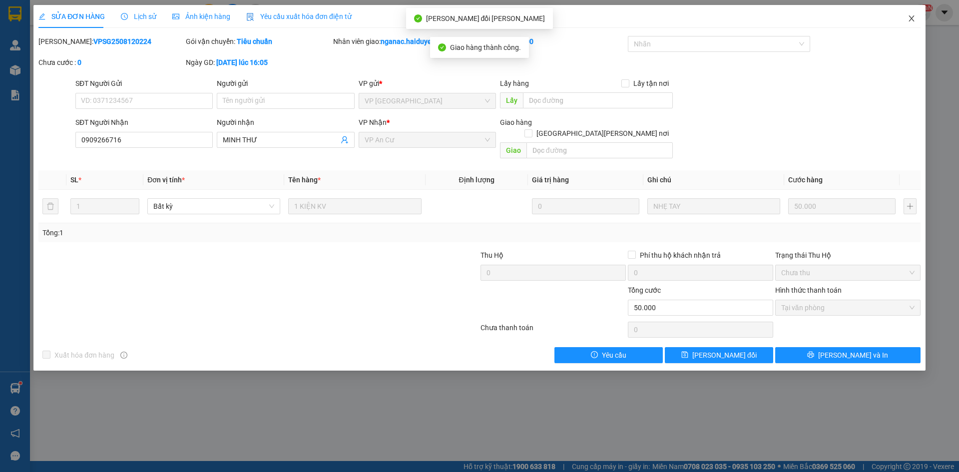
click at [913, 20] on icon "close" at bounding box center [911, 18] width 8 height 8
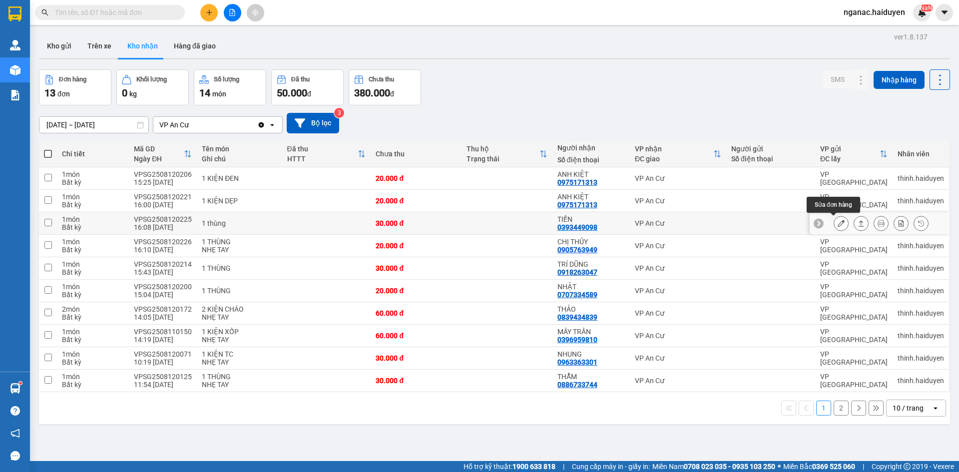
click at [838, 223] on icon at bounding box center [841, 223] width 7 height 7
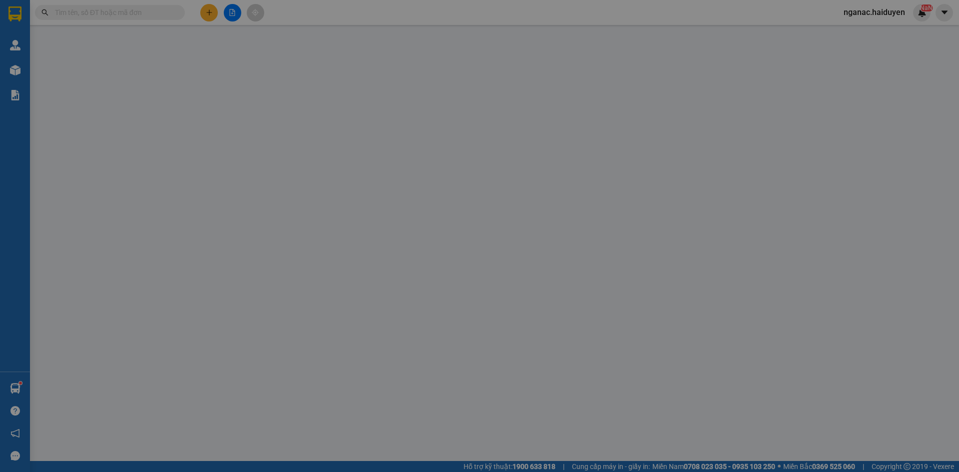
type input "0393449098"
type input "TIẾN"
type input "30.000"
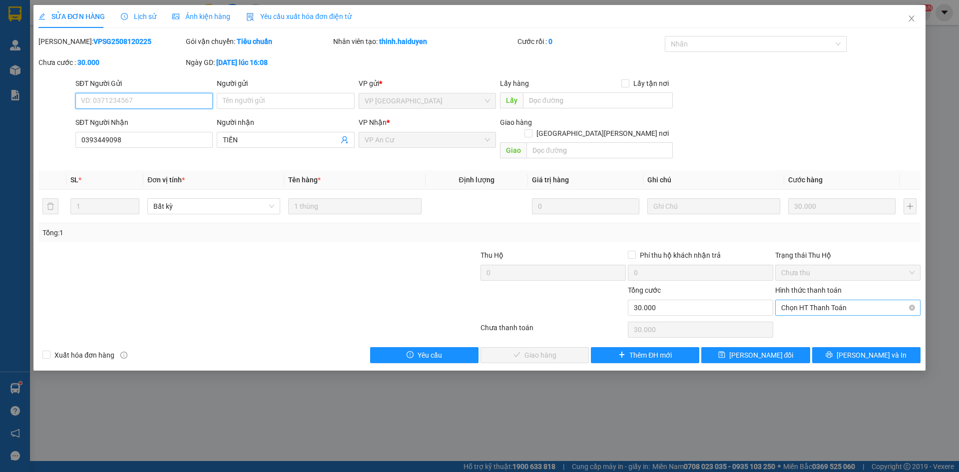
click at [804, 300] on span "Chọn HT Thanh Toán" at bounding box center [847, 307] width 133 height 15
click at [804, 318] on div "Tại văn phòng" at bounding box center [847, 316] width 133 height 11
type input "0"
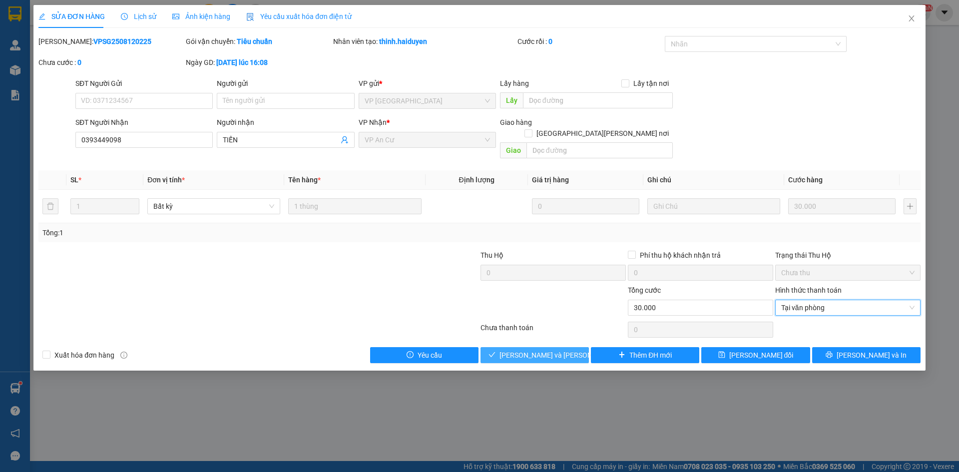
click at [548, 350] on span "[PERSON_NAME] và [PERSON_NAME] hàng" at bounding box center [566, 355] width 135 height 11
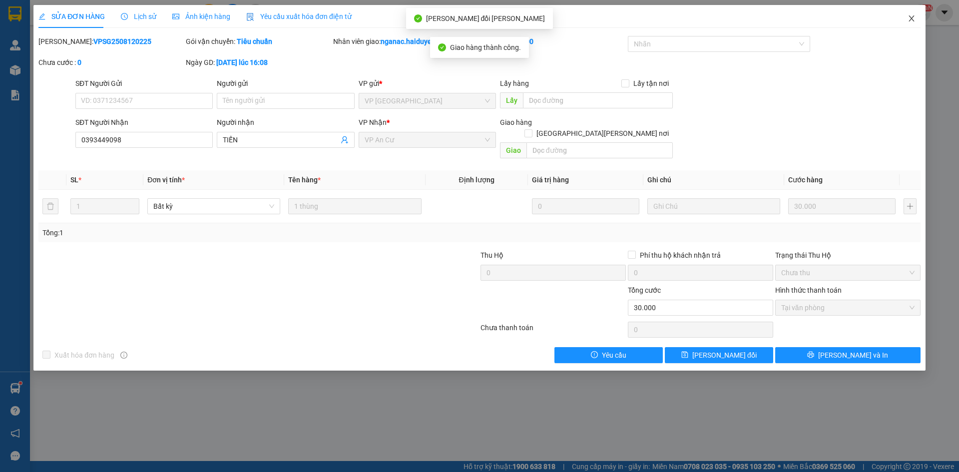
click at [908, 18] on icon "close" at bounding box center [911, 18] width 8 height 8
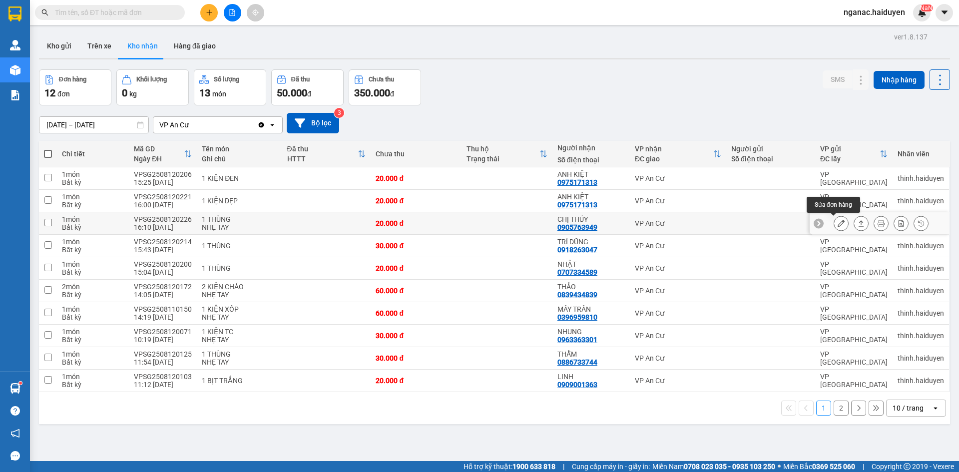
click at [835, 218] on button at bounding box center [841, 223] width 14 height 17
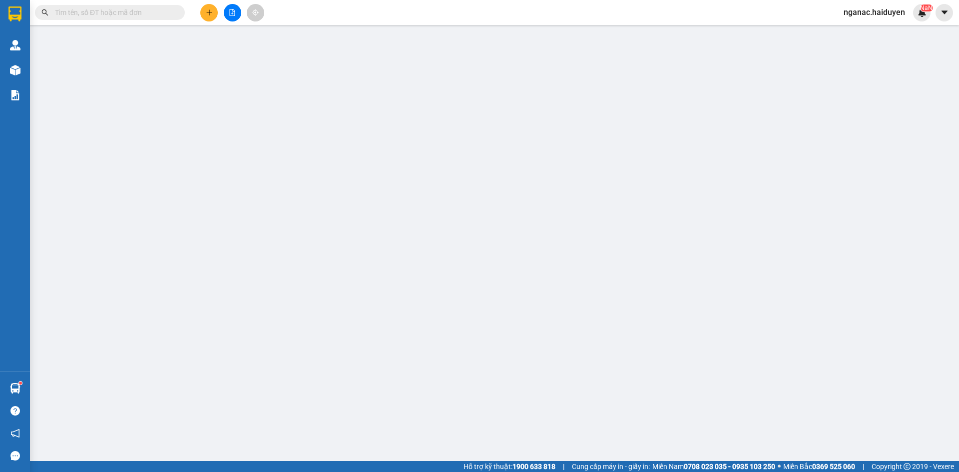
type input "0905763949"
type input "CHỊ THỦY"
type input "20.000"
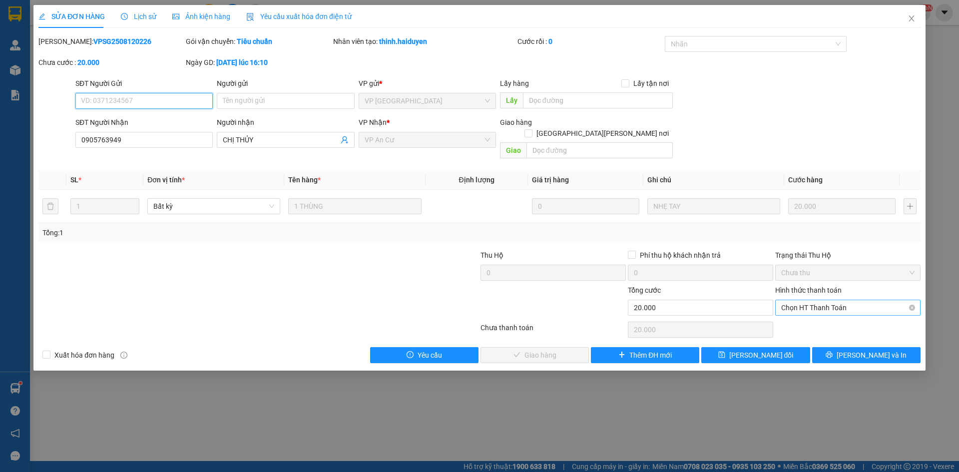
click at [787, 300] on span "Chọn HT Thanh Toán" at bounding box center [847, 307] width 133 height 15
click at [794, 317] on div "Tại văn phòng" at bounding box center [847, 316] width 133 height 11
type input "0"
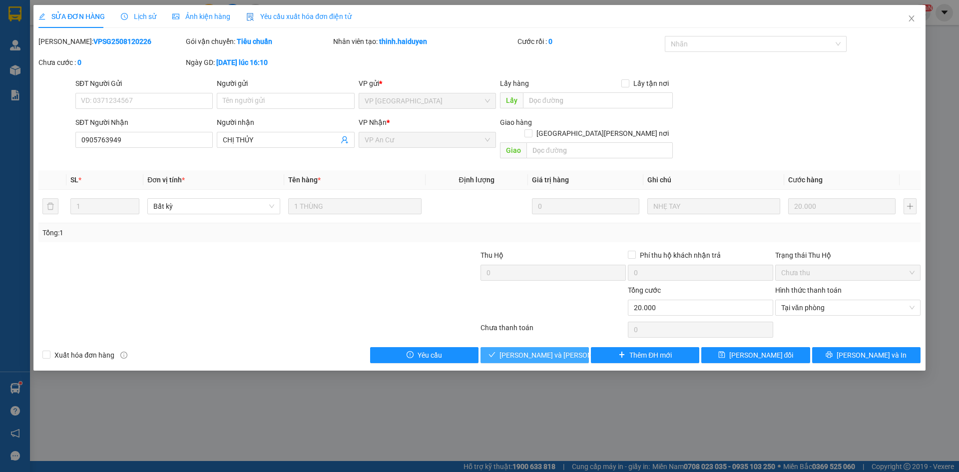
click at [547, 350] on span "[PERSON_NAME] và [PERSON_NAME] hàng" at bounding box center [566, 355] width 135 height 11
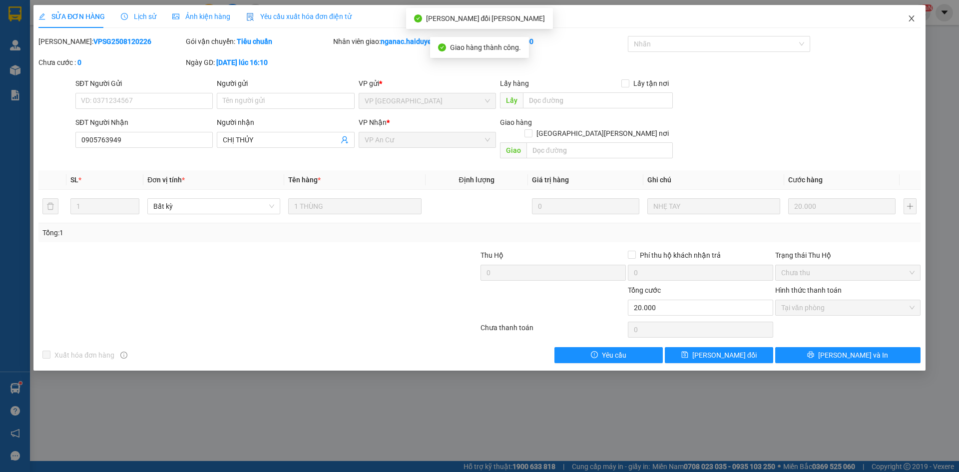
click at [912, 18] on icon "close" at bounding box center [910, 18] width 5 height 6
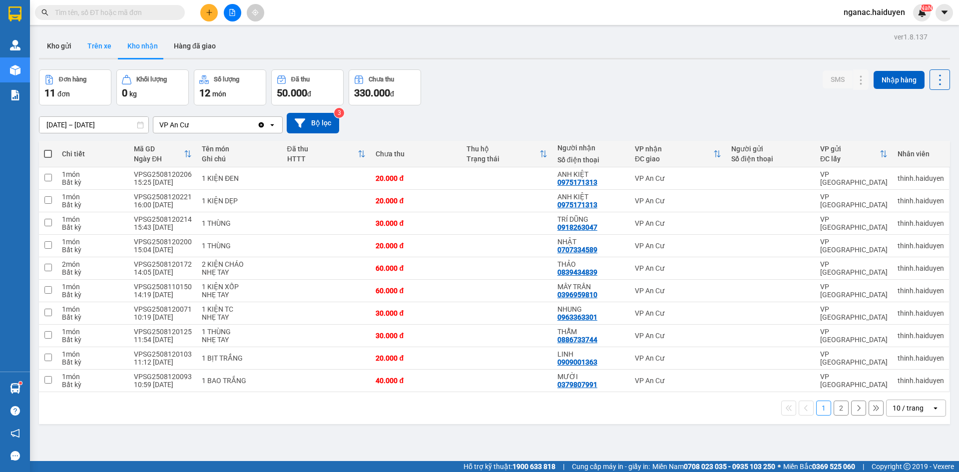
click at [90, 47] on button "Trên xe" at bounding box center [99, 46] width 40 height 24
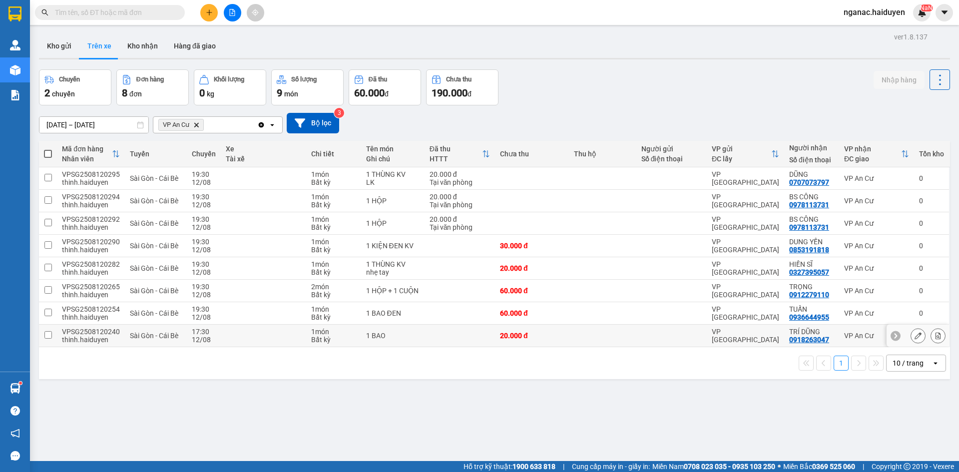
click at [66, 330] on div "VPSG2508120240" at bounding box center [91, 332] width 58 height 8
checkbox input "true"
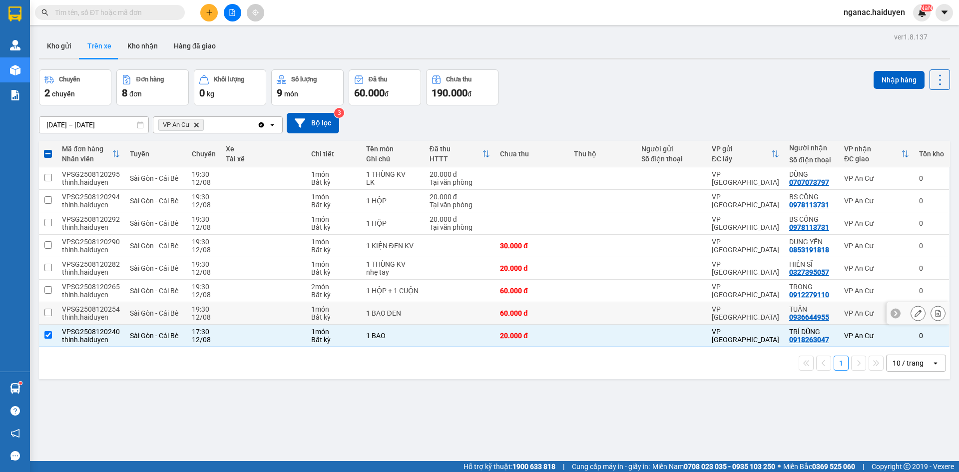
click at [71, 314] on div "thinh.haiduyen" at bounding box center [91, 317] width 58 height 8
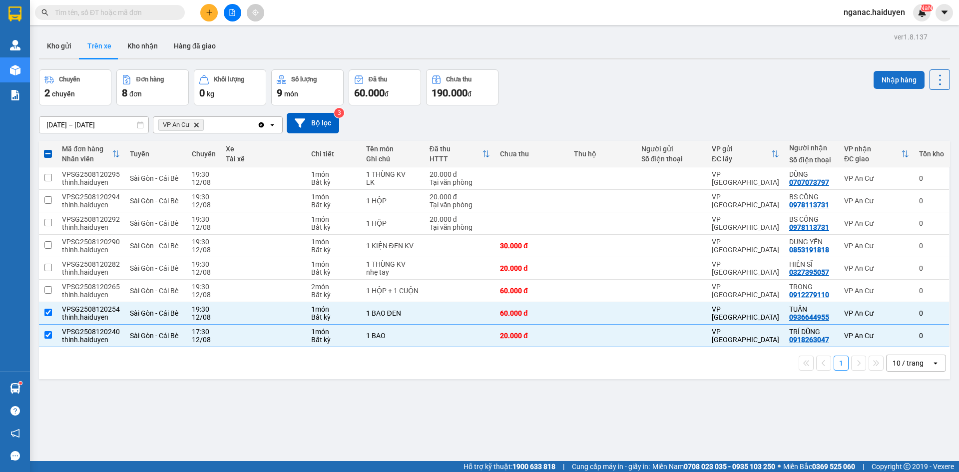
click at [888, 78] on button "Nhập hàng" at bounding box center [899, 80] width 51 height 18
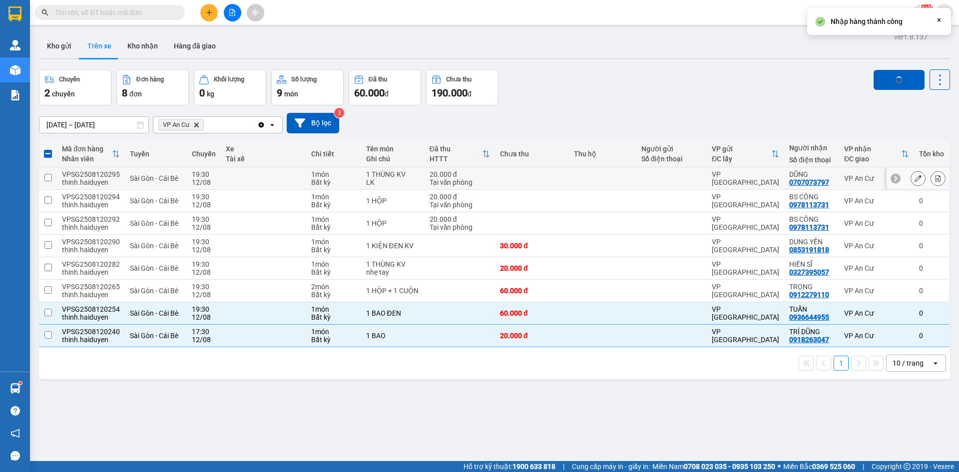
checkbox input "false"
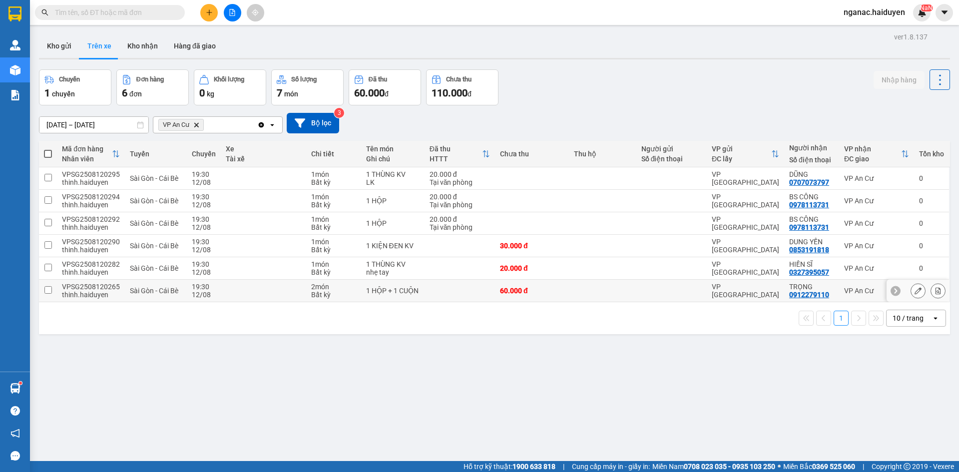
click at [810, 293] on div "0912279110" at bounding box center [809, 295] width 40 height 8
drag, startPoint x: 615, startPoint y: 357, endPoint x: 248, endPoint y: 151, distance: 420.4
click at [611, 356] on div "ver 1.8.137 Kho gửi Trên xe [PERSON_NAME] Hàng đã giao Chuyến 1 chuyến Đơn hàng…" at bounding box center [494, 266] width 919 height 472
click at [144, 43] on button "Kho nhận" at bounding box center [142, 46] width 46 height 24
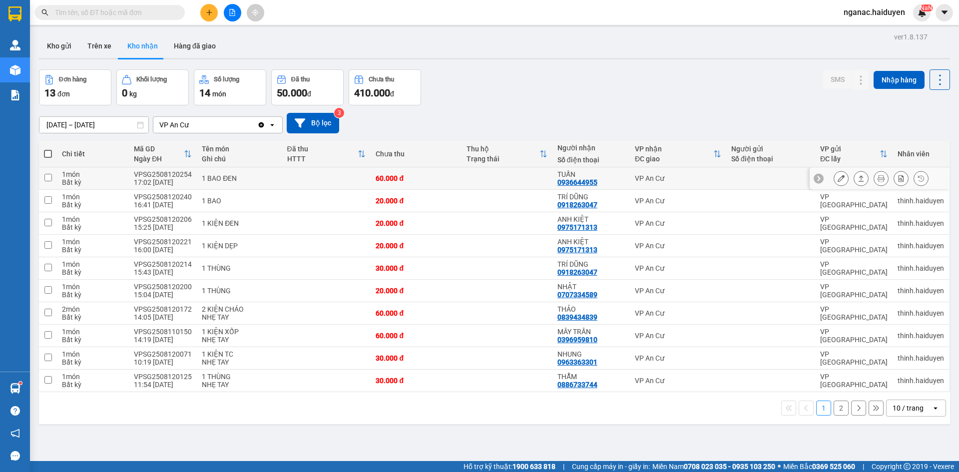
click at [565, 179] on div "0936644955" at bounding box center [577, 182] width 40 height 8
copy div "0936644955"
